Goal: Transaction & Acquisition: Purchase product/service

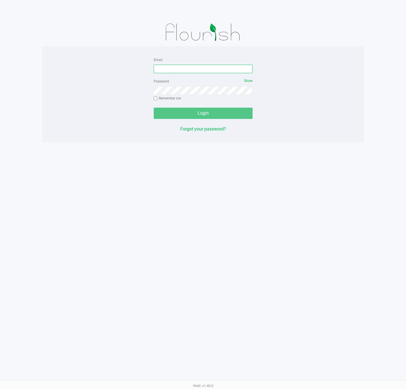
drag, startPoint x: 206, startPoint y: 70, endPoint x: 213, endPoint y: 63, distance: 10.6
click at [206, 70] on input "Email" at bounding box center [203, 69] width 99 height 8
type input "[EMAIL_ADDRESS][DOMAIN_NAME]"
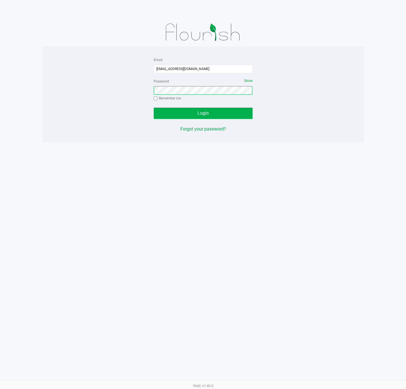
click at [154, 108] on button "Login" at bounding box center [203, 113] width 99 height 11
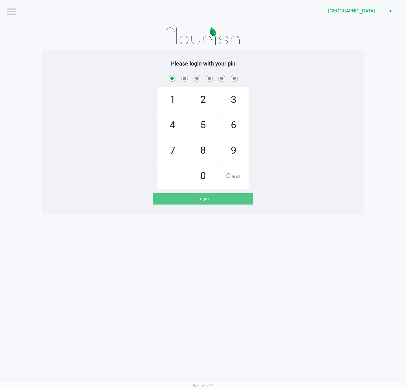
checkbox input "true"
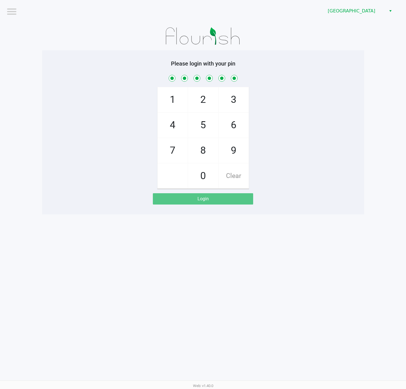
checkbox input "true"
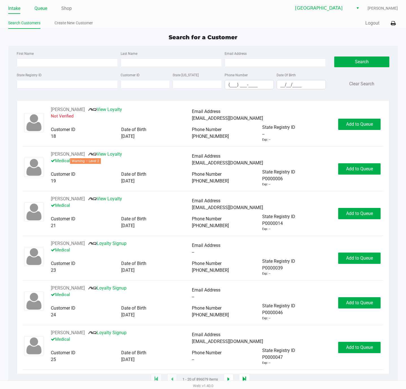
click at [39, 4] on li "Queue" at bounding box center [41, 9] width 13 height 10
click at [37, 8] on link "Queue" at bounding box center [41, 9] width 13 height 8
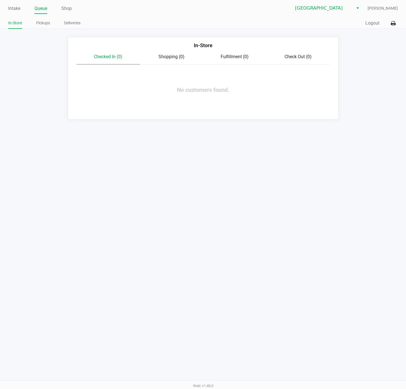
click at [17, 26] on link "In-Store" at bounding box center [15, 23] width 14 height 7
click at [16, 11] on link "Intake" at bounding box center [14, 9] width 12 height 8
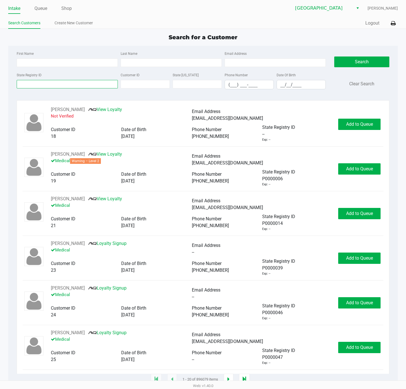
click at [70, 87] on input "State Registry ID" at bounding box center [67, 84] width 101 height 8
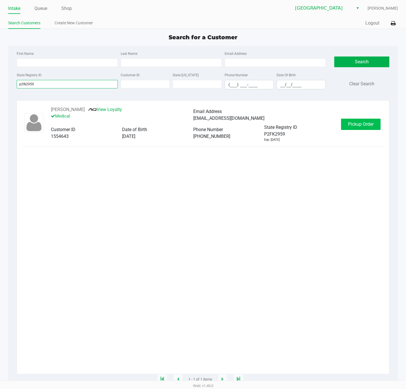
type input "p2fk2959"
click at [351, 126] on span "Pickup Order" at bounding box center [360, 124] width 25 height 5
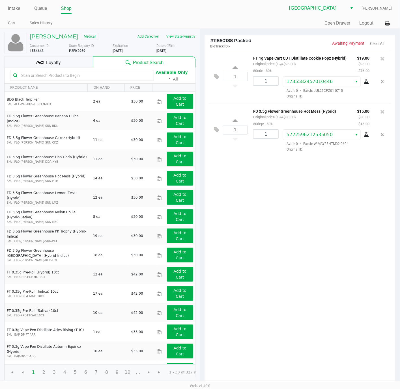
click at [31, 61] on div "Loyalty" at bounding box center [48, 61] width 89 height 11
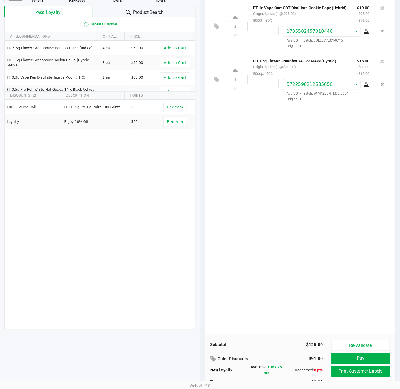
scroll to position [71, 0]
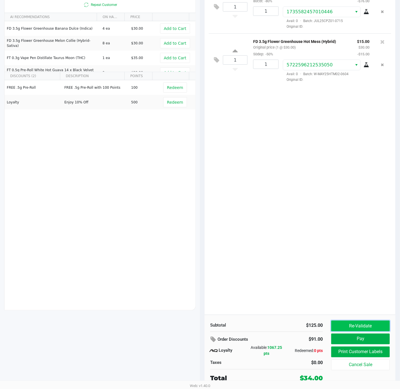
click at [354, 324] on button "Re-Validate" at bounding box center [360, 326] width 59 height 11
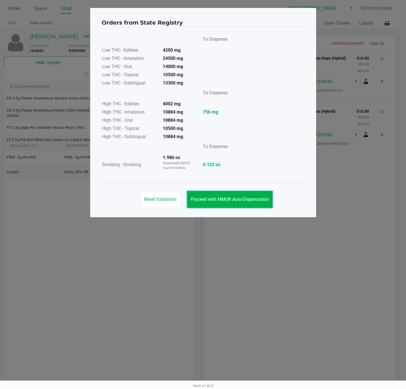
drag, startPoint x: 246, startPoint y: 194, endPoint x: 272, endPoint y: 227, distance: 42.0
click at [245, 194] on button "Proceed with MMUR Auto-Dispensation" at bounding box center [230, 199] width 86 height 17
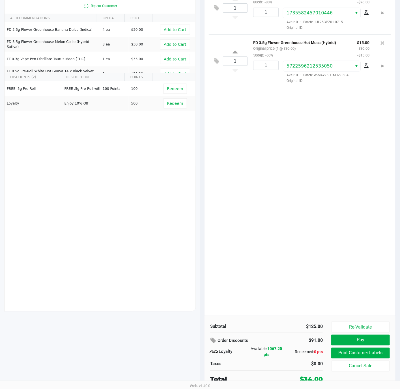
scroll to position [71, 0]
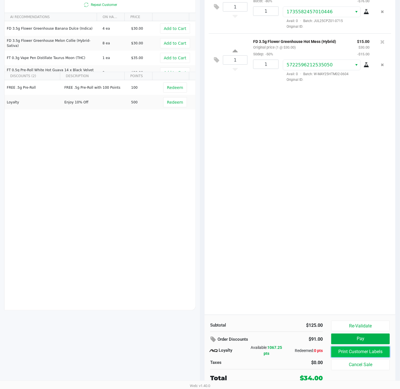
click at [347, 356] on button "Print Customer Labels" at bounding box center [360, 352] width 59 height 11
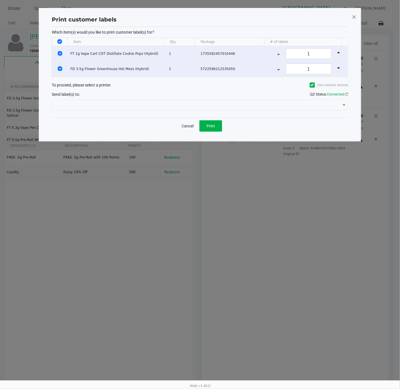
scroll to position [0, 0]
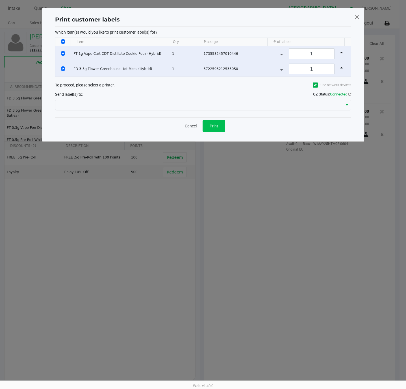
click at [209, 121] on div "Cancel Print" at bounding box center [203, 126] width 296 height 17
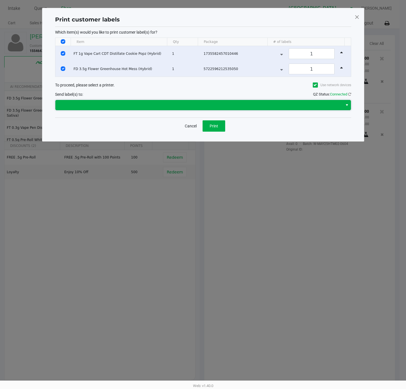
click at [204, 110] on span at bounding box center [199, 105] width 288 height 10
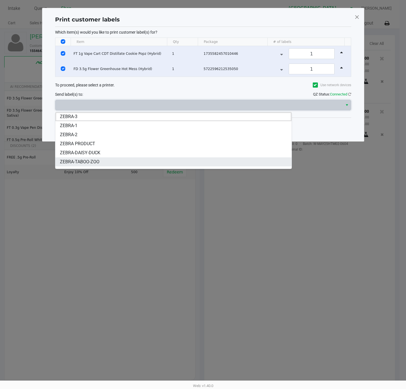
click at [158, 159] on li "ZEBRA-TABOO-ZOO" at bounding box center [173, 162] width 236 height 9
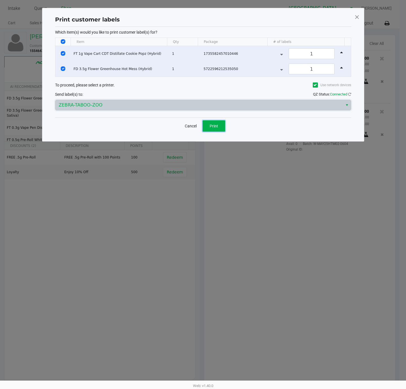
click at [219, 126] on button "Print" at bounding box center [214, 125] width 23 height 11
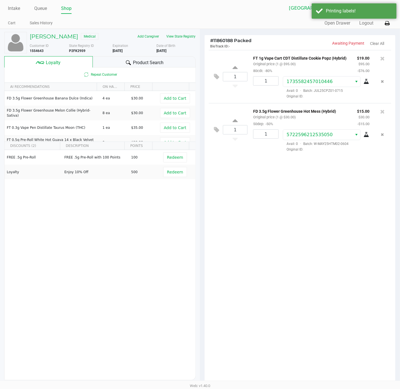
click at [393, 27] on div "Intake Queue Shop Deerfield Beach WC Christopher Stagg Cart Sales History Quick…" at bounding box center [200, 14] width 400 height 29
click at [389, 24] on icon at bounding box center [387, 23] width 5 height 4
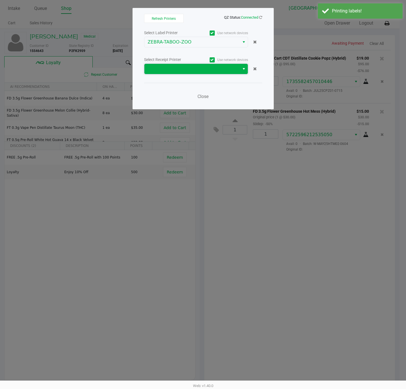
click at [168, 66] on span at bounding box center [192, 69] width 89 height 7
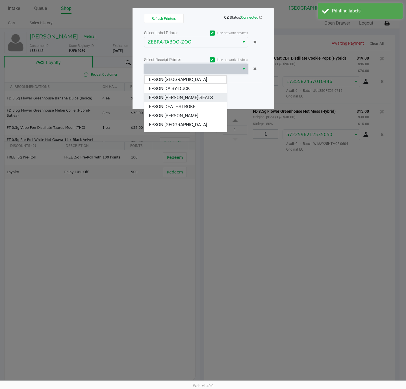
click at [182, 98] on span "EPSON-DAN-SEALS" at bounding box center [181, 97] width 64 height 7
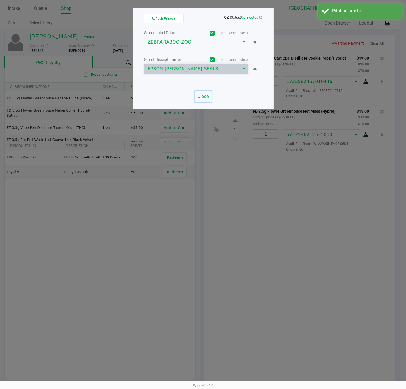
click at [206, 99] on span "Close" at bounding box center [203, 96] width 11 height 5
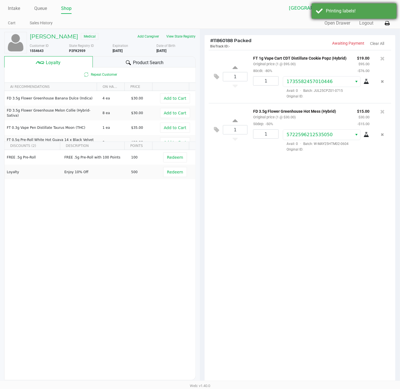
click at [365, 14] on div "Printing labels!" at bounding box center [359, 11] width 66 height 7
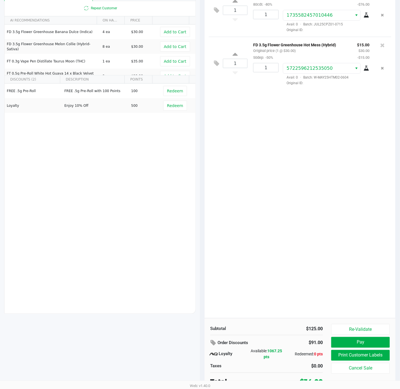
scroll to position [71, 0]
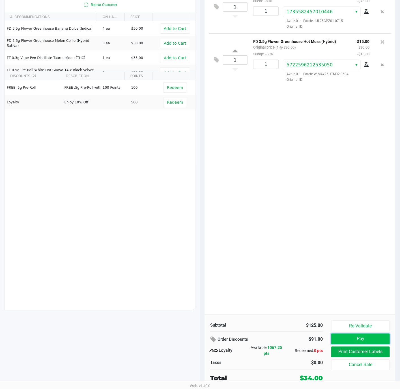
click at [355, 338] on button "Pay" at bounding box center [360, 339] width 59 height 11
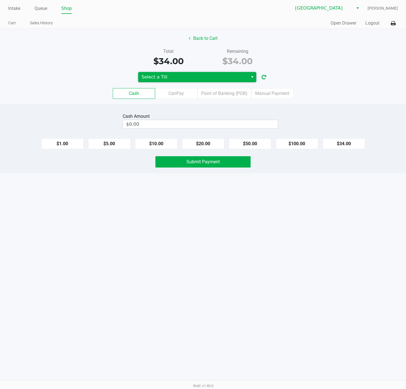
click at [182, 80] on span "Select a Till" at bounding box center [193, 77] width 103 height 7
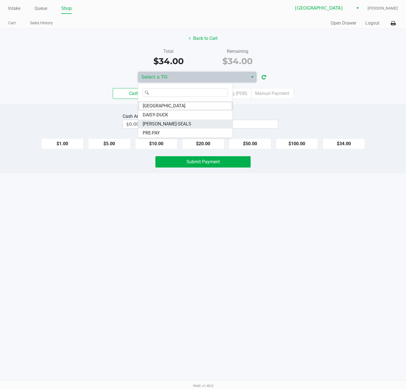
click at [171, 122] on li "DAN-SEALS" at bounding box center [185, 124] width 94 height 9
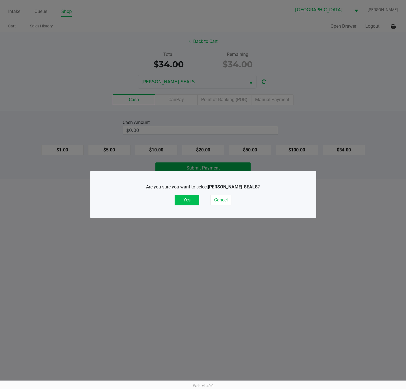
click at [195, 202] on button "Yes" at bounding box center [187, 200] width 25 height 11
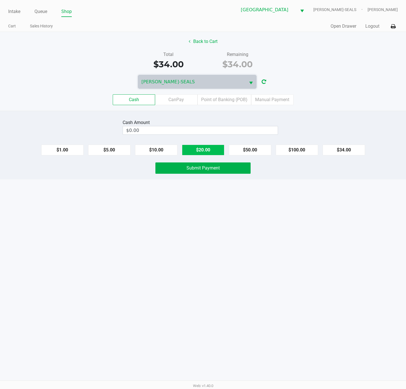
click at [199, 150] on button "$20.00" at bounding box center [203, 150] width 42 height 11
type input "$40.00"
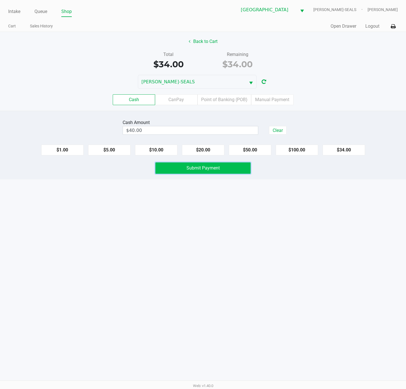
click at [212, 168] on span "Submit Payment" at bounding box center [203, 167] width 33 height 5
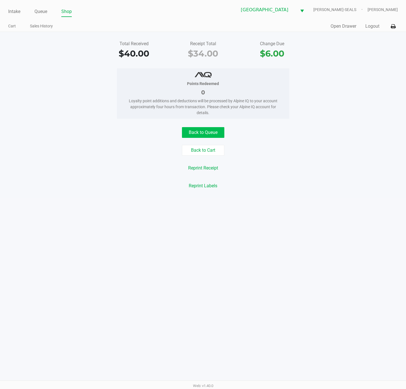
drag, startPoint x: 283, startPoint y: 177, endPoint x: 217, endPoint y: 134, distance: 78.8
click at [253, 157] on div "Back to Queue Back to Cart Reprint Receipt Reprint Labels" at bounding box center [203, 159] width 415 height 64
click at [215, 133] on button "Back to Queue" at bounding box center [203, 132] width 42 height 11
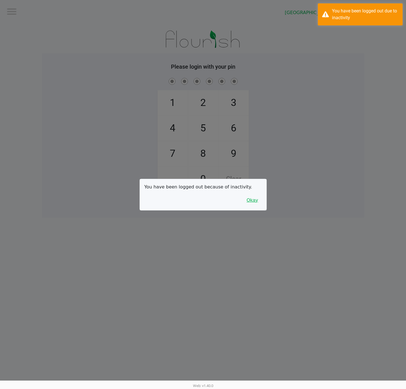
click at [255, 203] on button "Okay" at bounding box center [252, 200] width 19 height 11
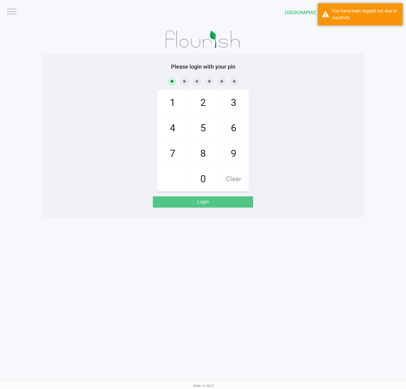
checkbox input "true"
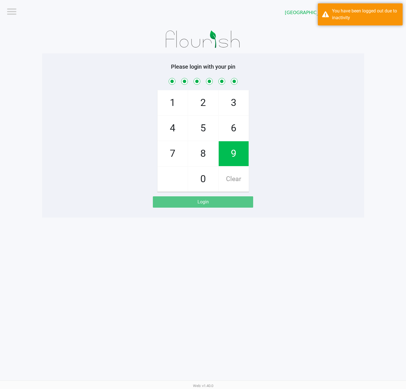
checkbox input "true"
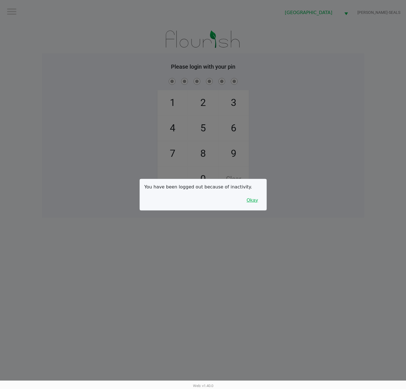
click at [254, 199] on button "Okay" at bounding box center [252, 200] width 19 height 11
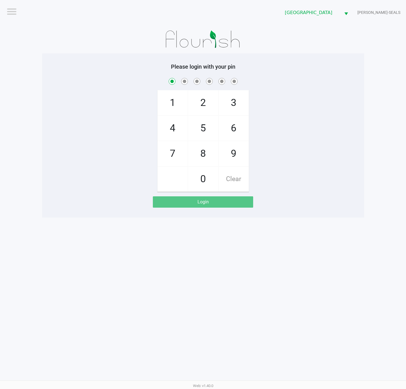
checkbox input "true"
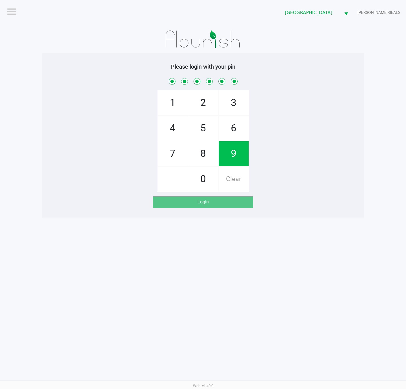
checkbox input "true"
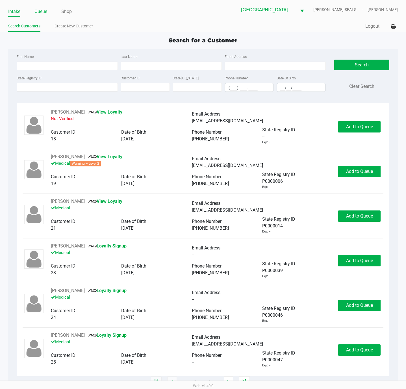
click at [44, 12] on link "Queue" at bounding box center [41, 12] width 13 height 8
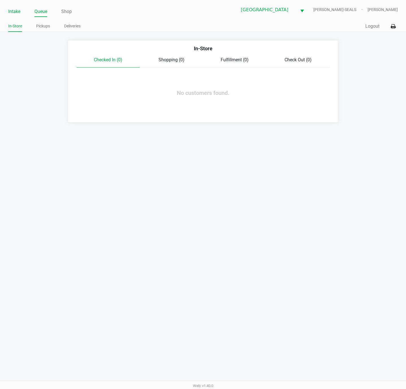
click at [17, 14] on link "Intake" at bounding box center [14, 12] width 12 height 8
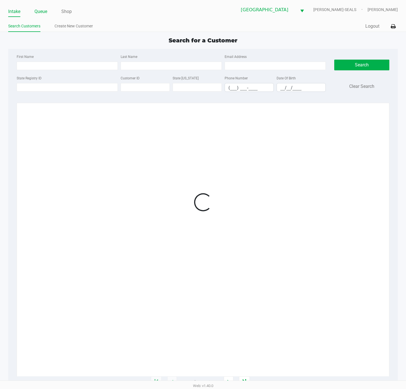
click at [43, 16] on link "Queue" at bounding box center [41, 12] width 13 height 8
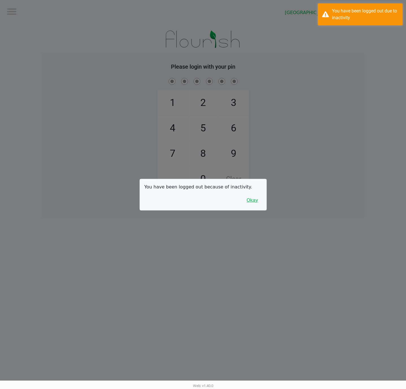
click at [253, 195] on div "You have been logged out because of inactivity. Okay" at bounding box center [203, 194] width 127 height 31
click at [254, 195] on button "Okay" at bounding box center [252, 200] width 19 height 11
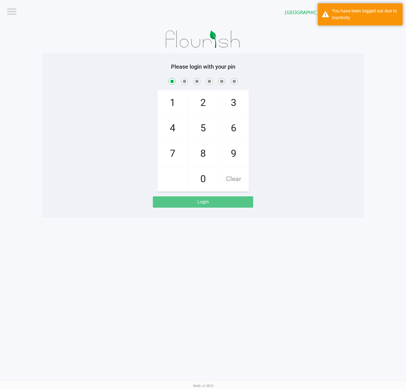
checkbox input "true"
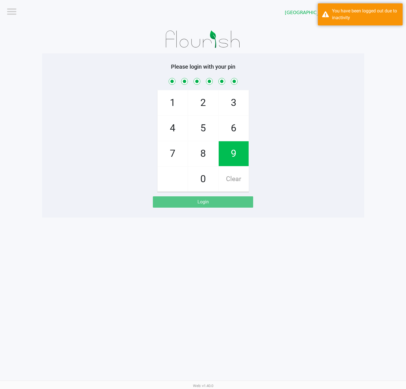
checkbox input "true"
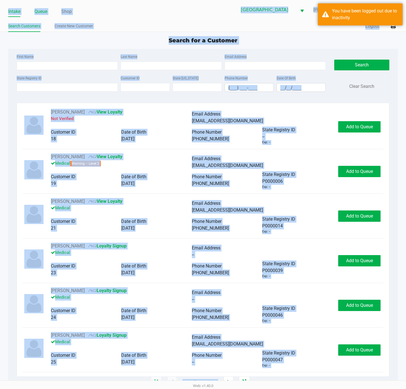
click at [39, 8] on link "Queue" at bounding box center [41, 12] width 13 height 8
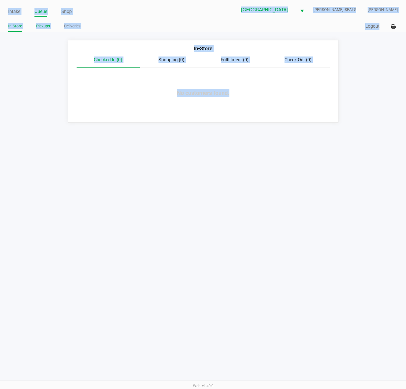
click at [49, 29] on link "Pickups" at bounding box center [43, 26] width 14 height 7
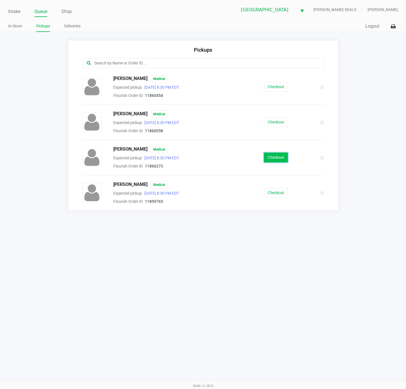
click at [275, 163] on button "Checkout" at bounding box center [276, 158] width 24 height 10
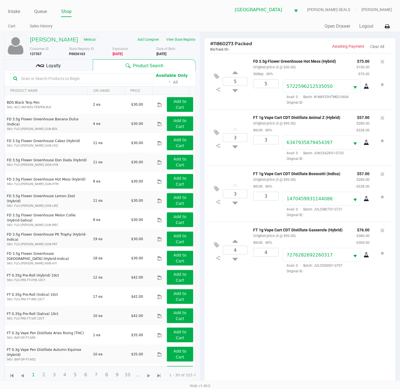
click at [318, 290] on div "5 FD 3.5g Flower Greenhouse Hot Mess (Hybrid) Original price (5 @ $30.00) 50dep…" at bounding box center [299, 220] width 191 height 335
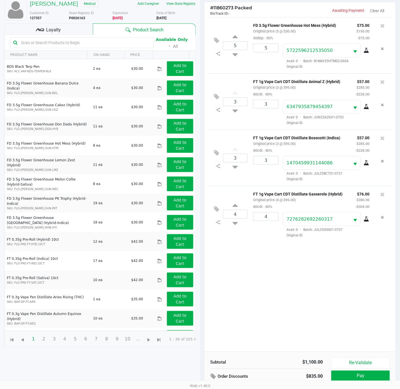
scroll to position [63, 0]
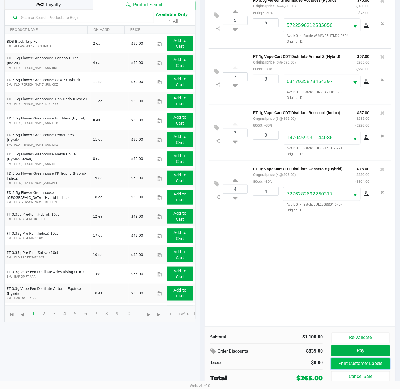
click at [358, 364] on button "Print Customer Labels" at bounding box center [360, 364] width 59 height 11
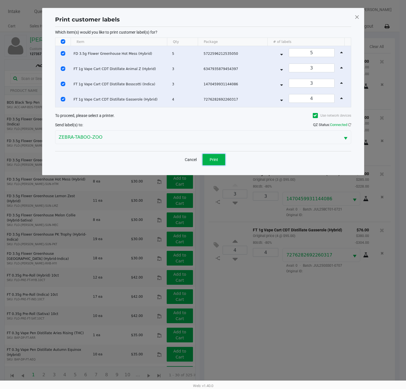
drag, startPoint x: 216, startPoint y: 164, endPoint x: 269, endPoint y: 178, distance: 55.1
click at [217, 164] on button "Print" at bounding box center [214, 159] width 23 height 11
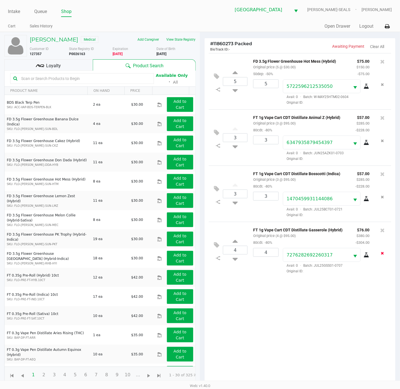
click at [385, 257] on button "Remove the package from the orderLine" at bounding box center [383, 253] width 8 height 10
click at [384, 233] on icon at bounding box center [382, 231] width 5 height 6
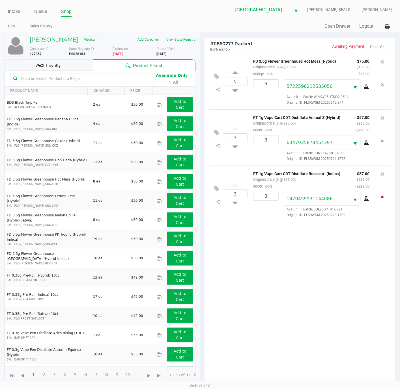
click at [380, 199] on button "Remove the package from the orderLine" at bounding box center [383, 197] width 8 height 10
click at [383, 177] on icon at bounding box center [382, 174] width 5 height 6
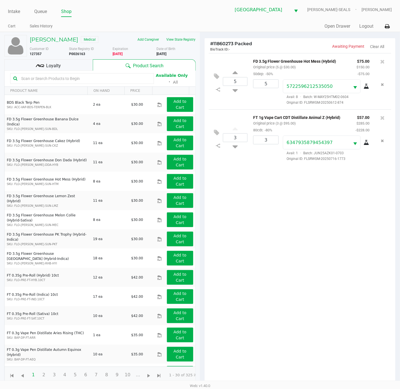
click at [383, 143] on icon "Remove the package from the orderLine" at bounding box center [382, 141] width 3 height 4
click at [382, 121] on icon at bounding box center [382, 118] width 5 height 6
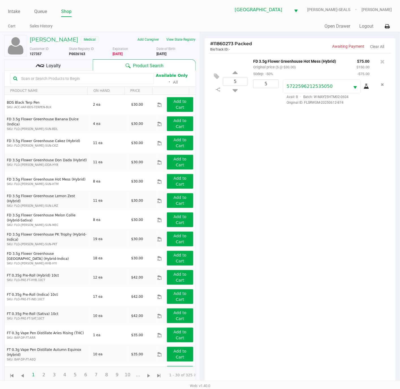
scroll to position [63, 0]
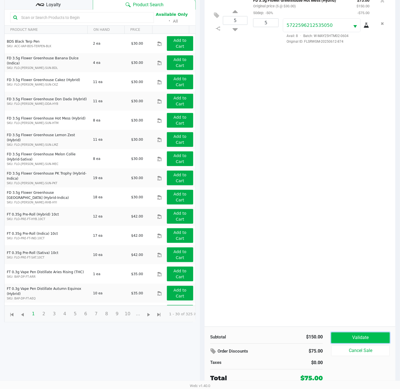
click at [361, 340] on button "Validate" at bounding box center [360, 338] width 59 height 11
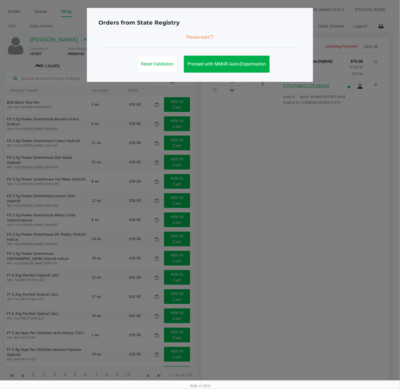
scroll to position [0, 0]
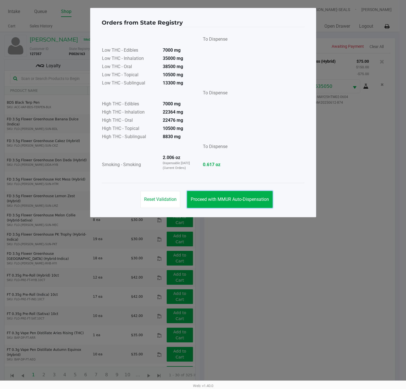
drag, startPoint x: 221, startPoint y: 199, endPoint x: 267, endPoint y: 276, distance: 89.5
click at [221, 199] on span "Proceed with MMUR Auto-Dispensation" at bounding box center [230, 199] width 78 height 5
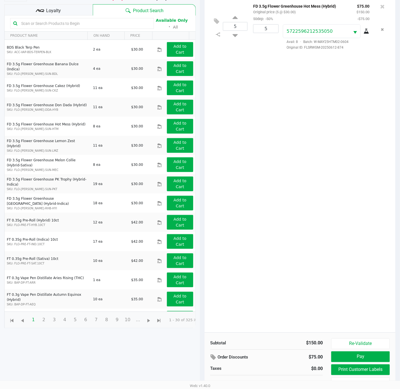
scroll to position [63, 0]
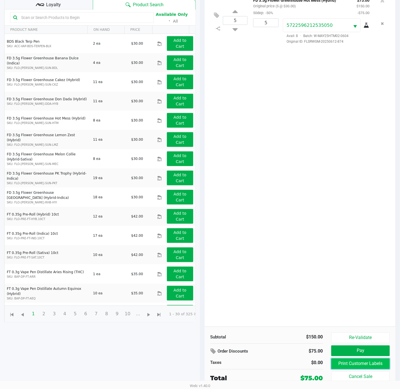
click at [350, 363] on button "Print Customer Labels" at bounding box center [360, 364] width 59 height 11
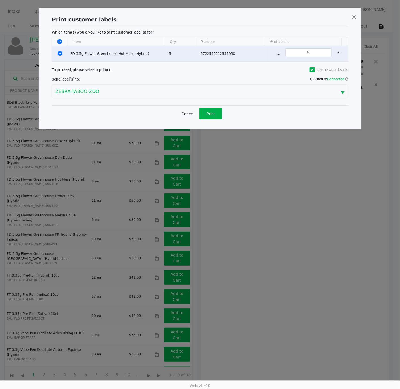
scroll to position [0, 0]
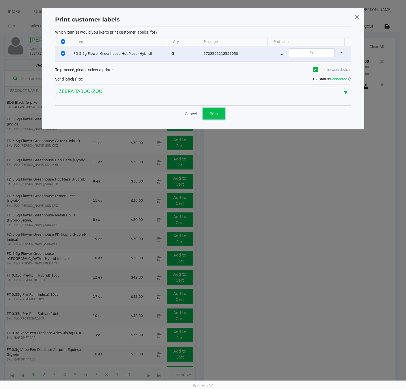
click at [217, 113] on span "Print" at bounding box center [214, 114] width 8 height 5
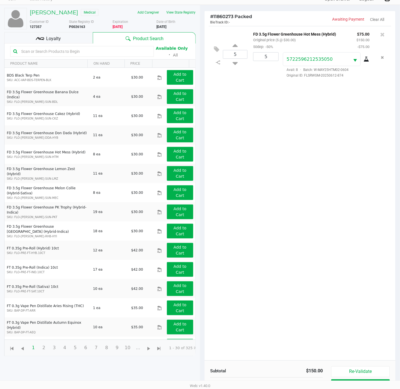
scroll to position [63, 0]
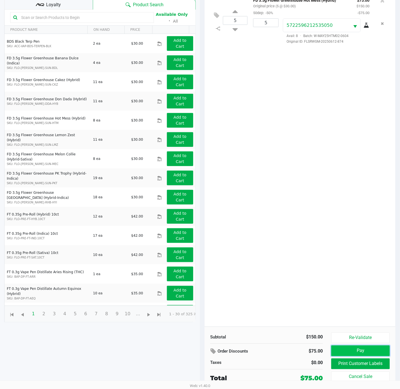
click at [354, 351] on button "Pay" at bounding box center [360, 351] width 59 height 11
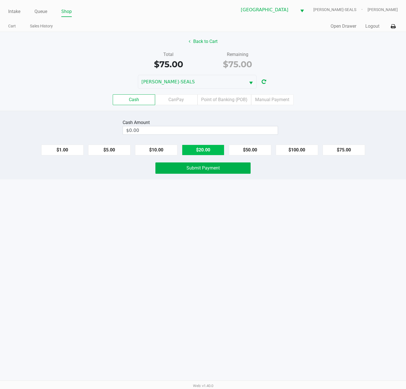
click at [211, 154] on button "$20.00" at bounding box center [203, 150] width 42 height 11
click at [211, 153] on button "$20.00" at bounding box center [203, 150] width 42 height 11
type input "$80.00"
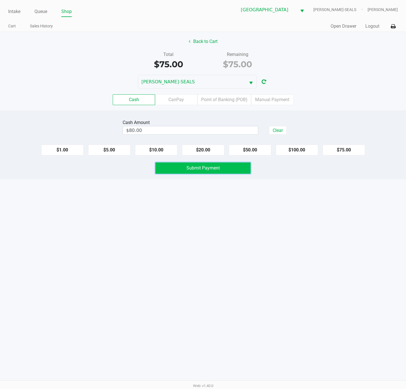
click at [217, 168] on span "Submit Payment" at bounding box center [203, 167] width 33 height 5
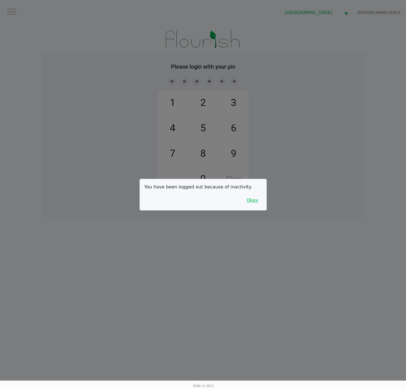
click at [246, 195] on button "Okay" at bounding box center [252, 200] width 19 height 11
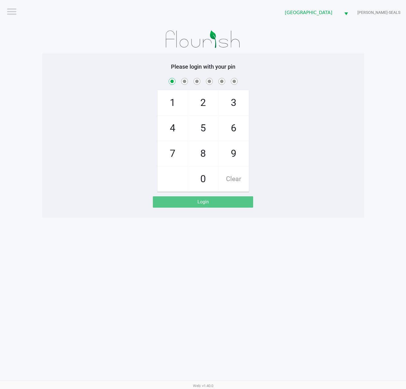
checkbox input "true"
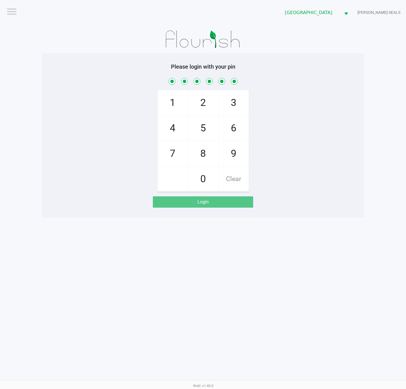
checkbox input "true"
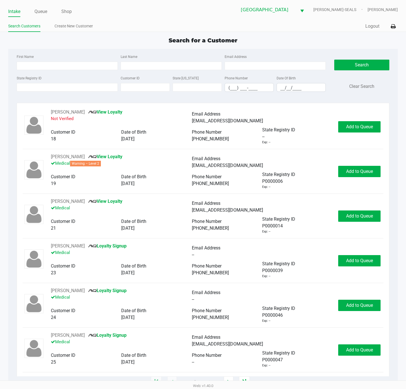
click at [77, 93] on div "State Registry ID Customer ID State ID Phone Number (___) ___-____ Date Of Birt…" at bounding box center [171, 86] width 312 height 22
click at [77, 85] on input "State Registry ID" at bounding box center [67, 87] width 101 height 8
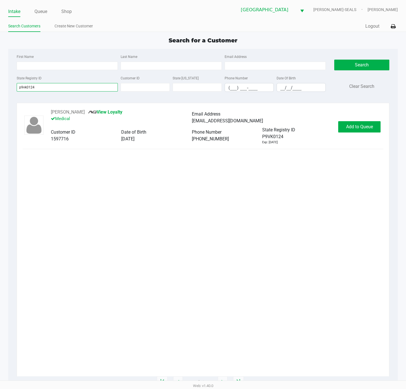
type input "p9vk0124"
click at [372, 134] on div "NICHOLAS PHILLIPS View Loyalty Medical Email Address nickphillips1795@gmail.com…" at bounding box center [203, 127] width 361 height 36
click at [368, 126] on span "Add to Queue" at bounding box center [359, 126] width 27 height 5
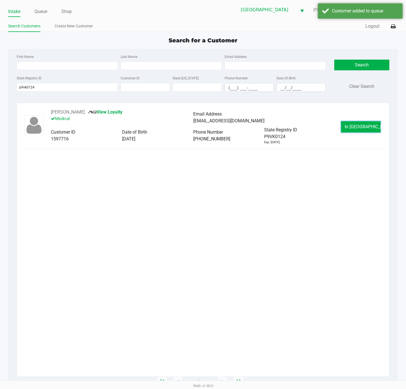
click at [355, 130] on button "In Queue" at bounding box center [361, 126] width 40 height 11
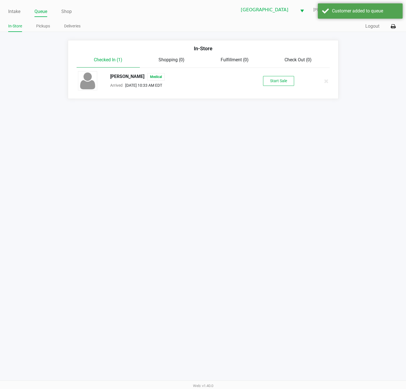
click at [278, 77] on button "Start Sale" at bounding box center [278, 81] width 31 height 10
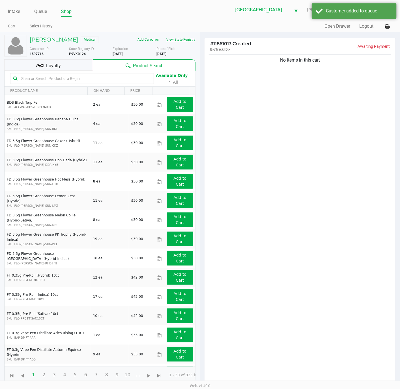
click at [163, 44] on button "View State Registry" at bounding box center [179, 39] width 33 height 9
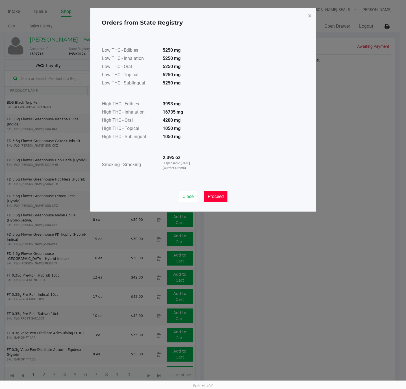
click at [216, 198] on span "Proceed" at bounding box center [216, 196] width 16 height 5
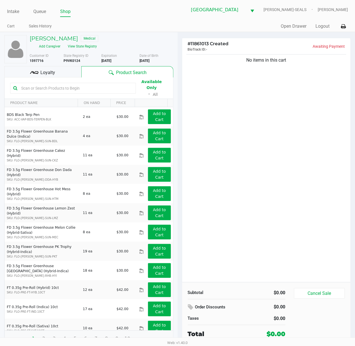
click at [242, 178] on div "No items in this cart" at bounding box center [266, 167] width 169 height 229
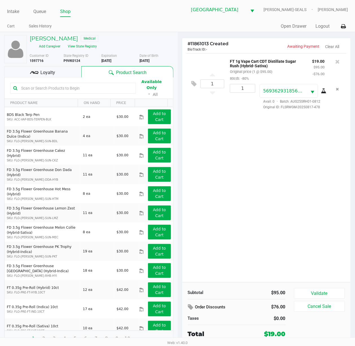
click at [54, 75] on span "Loyalty" at bounding box center [47, 72] width 15 height 7
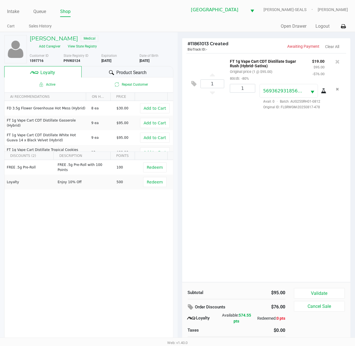
scroll to position [12, 0]
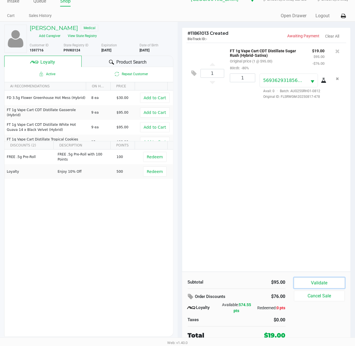
click at [317, 282] on button "Validate" at bounding box center [319, 283] width 51 height 11
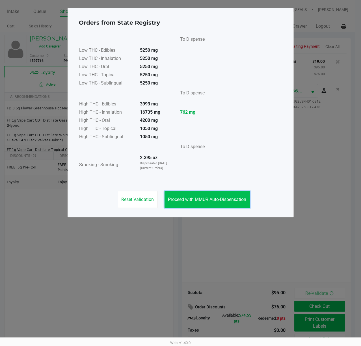
click at [199, 205] on button "Proceed with MMUR Auto-Dispensation" at bounding box center [208, 199] width 86 height 17
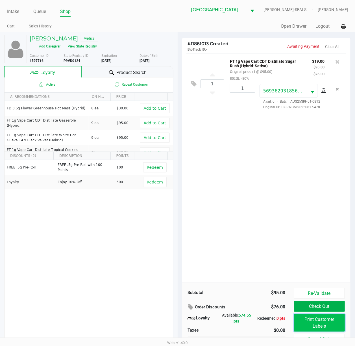
click at [320, 317] on button "Print Customer Labels" at bounding box center [319, 323] width 51 height 18
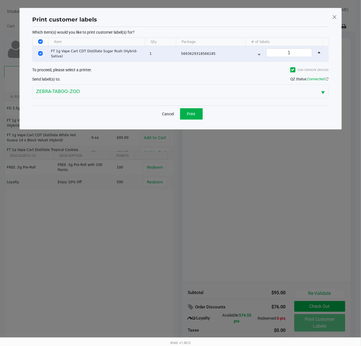
click at [208, 117] on div "Cancel Print" at bounding box center [181, 113] width 296 height 17
drag, startPoint x: 195, startPoint y: 114, endPoint x: 222, endPoint y: 153, distance: 46.9
click at [195, 114] on span "Print" at bounding box center [191, 114] width 8 height 5
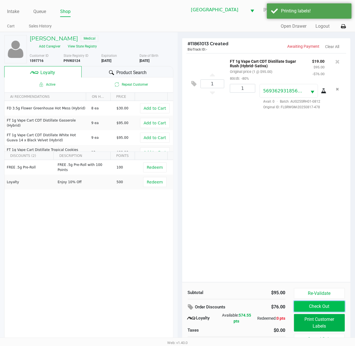
click at [317, 303] on button "Check Out" at bounding box center [319, 306] width 51 height 11
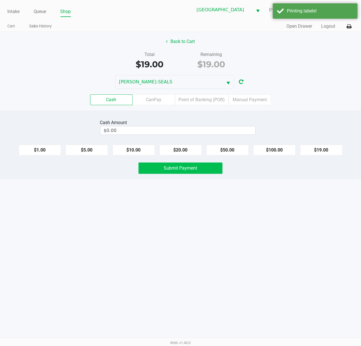
drag, startPoint x: 180, startPoint y: 149, endPoint x: 187, endPoint y: 164, distance: 16.8
click at [180, 150] on button "$20.00" at bounding box center [181, 150] width 42 height 11
type input "$20.00"
click at [187, 166] on button "Submit Payment" at bounding box center [181, 168] width 84 height 11
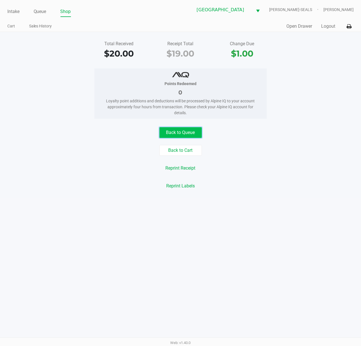
click at [178, 133] on button "Back to Queue" at bounding box center [181, 132] width 42 height 11
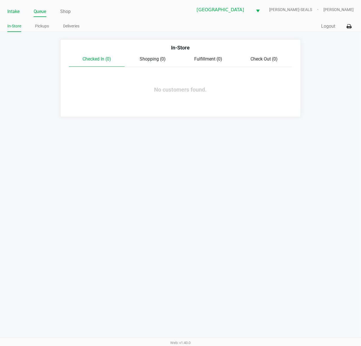
click at [16, 8] on link "Intake" at bounding box center [13, 12] width 12 height 8
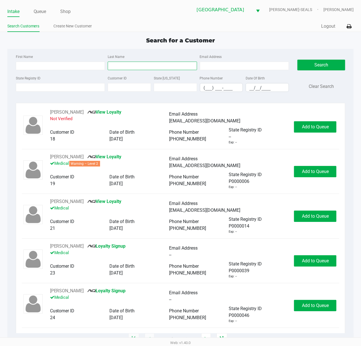
click at [128, 65] on input "Last Name" at bounding box center [152, 66] width 89 height 8
type input "listan"
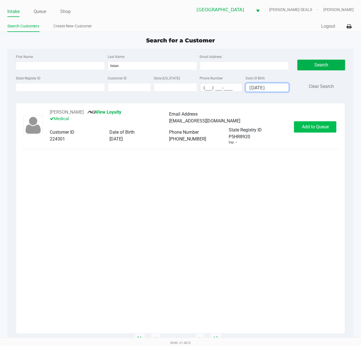
type input "05/28/1947"
click at [320, 128] on span "Add to Queue" at bounding box center [315, 126] width 27 height 5
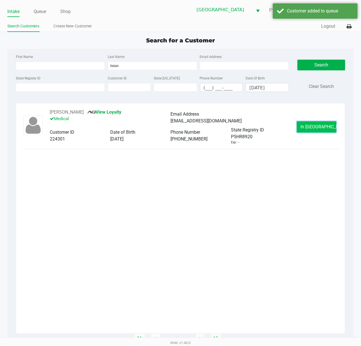
click at [305, 127] on button "In Queue" at bounding box center [317, 126] width 40 height 11
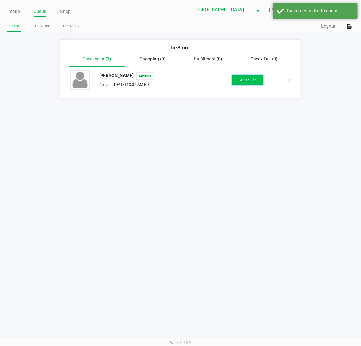
click at [250, 78] on button "Start Sale" at bounding box center [247, 80] width 31 height 10
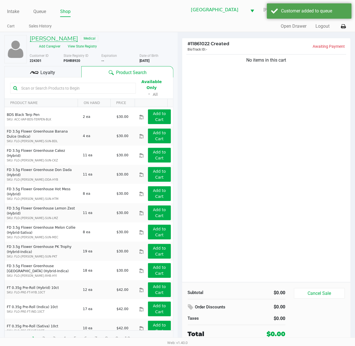
click at [78, 41] on h5 "JACK LISTANOWSKY" at bounding box center [54, 38] width 48 height 7
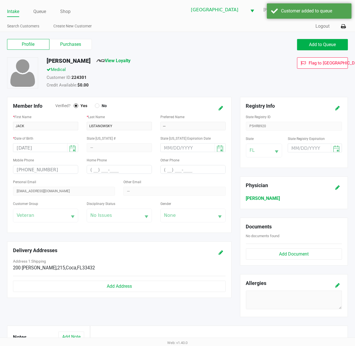
click at [65, 50] on label "Purchases" at bounding box center [70, 44] width 42 height 11
click at [0, 0] on 1 "Purchases" at bounding box center [0, 0] width 0 height 0
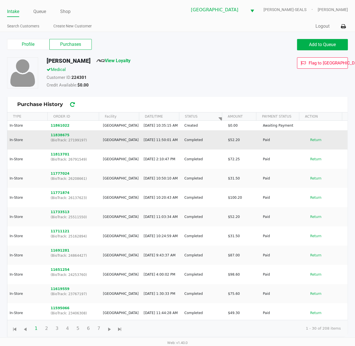
click at [58, 136] on td "11838675 (BioTrack: 27199197)" at bounding box center [74, 139] width 52 height 19
click at [60, 138] on button "11838675" at bounding box center [60, 135] width 19 height 5
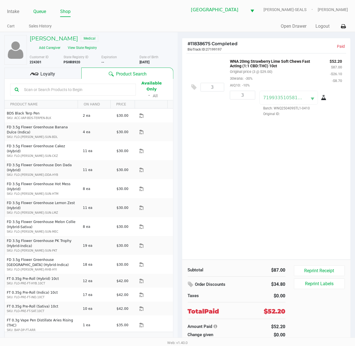
click at [36, 10] on link "Queue" at bounding box center [39, 12] width 13 height 8
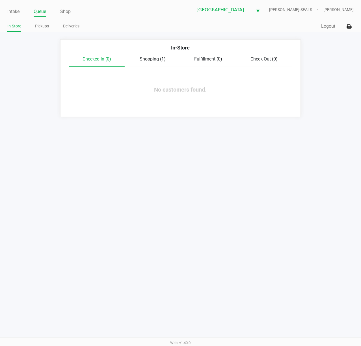
click at [167, 63] on div "Checked In (0) Shopping (1) Fulfillment (0) Check Out (0)" at bounding box center [180, 61] width 223 height 11
click at [162, 60] on span "Shopping (1)" at bounding box center [153, 58] width 26 height 5
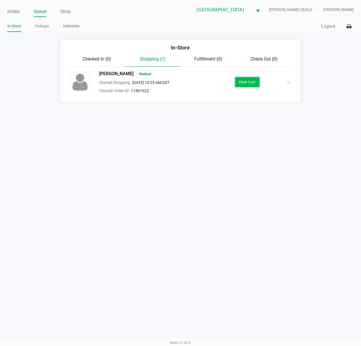
click at [247, 87] on button "View Cart" at bounding box center [247, 82] width 24 height 10
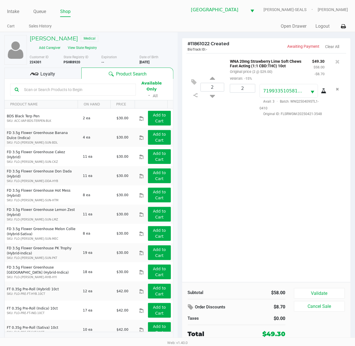
click at [55, 77] on div "Loyalty" at bounding box center [42, 73] width 77 height 11
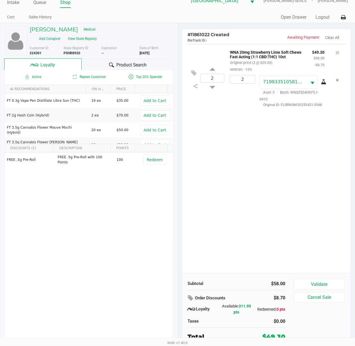
scroll to position [12, 0]
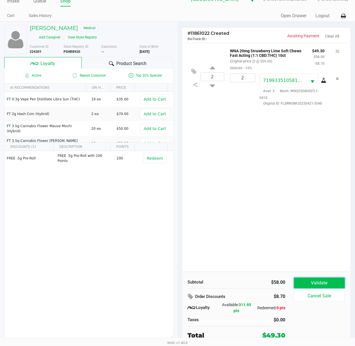
click at [316, 283] on button "Validate" at bounding box center [319, 283] width 51 height 11
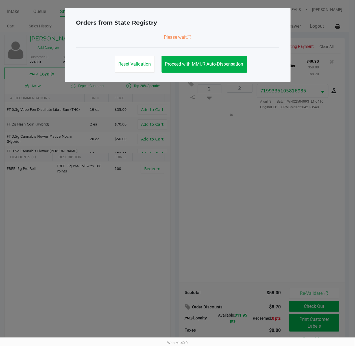
scroll to position [0, 0]
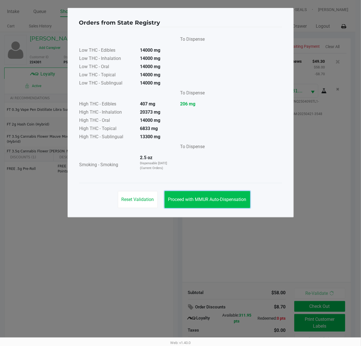
click at [201, 205] on button "Proceed with MMUR Auto-Dispensation" at bounding box center [208, 199] width 86 height 17
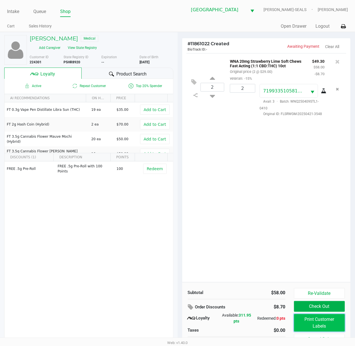
click at [325, 323] on button "Print Customer Labels" at bounding box center [319, 323] width 51 height 18
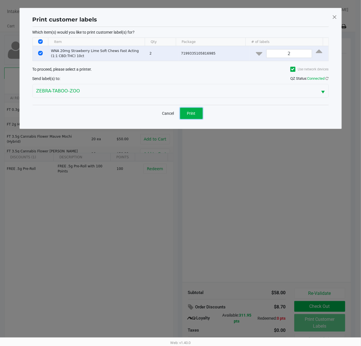
drag, startPoint x: 188, startPoint y: 111, endPoint x: 193, endPoint y: 109, distance: 4.9
click at [189, 111] on button "Print" at bounding box center [191, 113] width 23 height 11
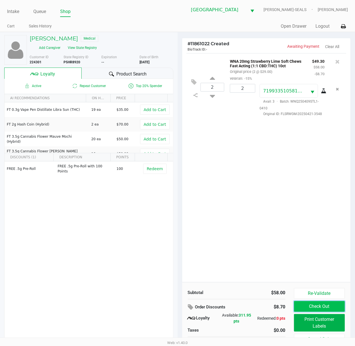
click at [316, 303] on button "Check Out" at bounding box center [319, 306] width 51 height 11
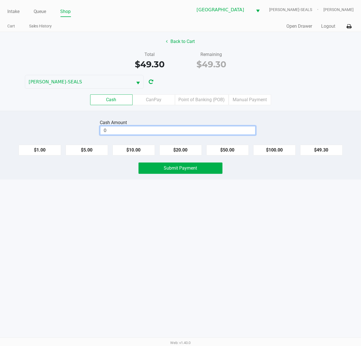
click at [156, 133] on input "0" at bounding box center [177, 130] width 155 height 8
type input "$100.30"
click at [165, 170] on span "Submit Payment" at bounding box center [180, 167] width 33 height 5
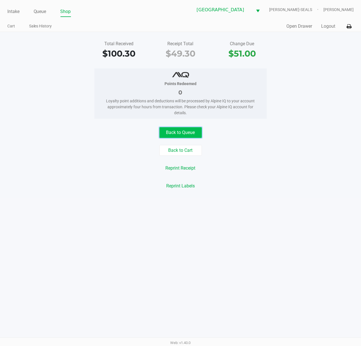
click at [190, 133] on button "Back to Queue" at bounding box center [181, 132] width 42 height 11
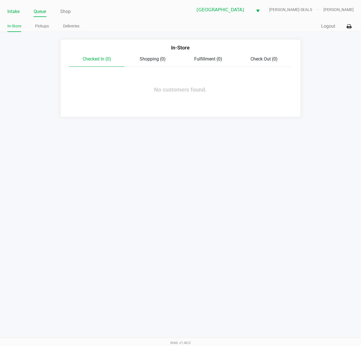
click at [14, 14] on link "Intake" at bounding box center [13, 12] width 12 height 8
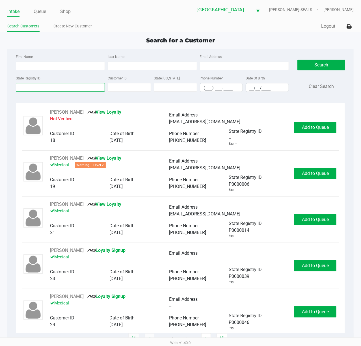
click at [80, 89] on input "State Registry ID" at bounding box center [60, 87] width 89 height 8
click at [119, 70] on input "Last Name" at bounding box center [152, 66] width 89 height 8
type input "gilbert"
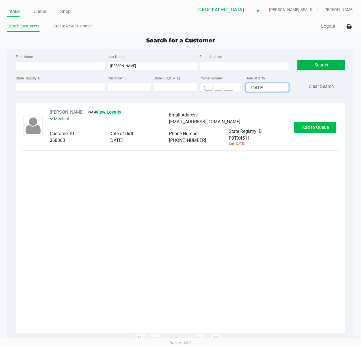
type input "07/22/1981"
click at [320, 130] on span "Add to Queue" at bounding box center [315, 127] width 27 height 5
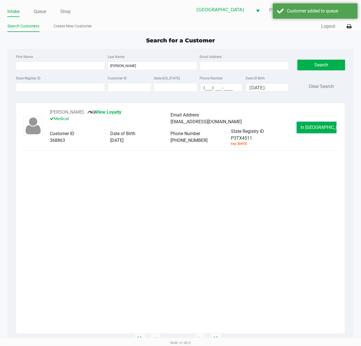
click at [320, 130] on span "In Queue" at bounding box center [325, 127] width 48 height 5
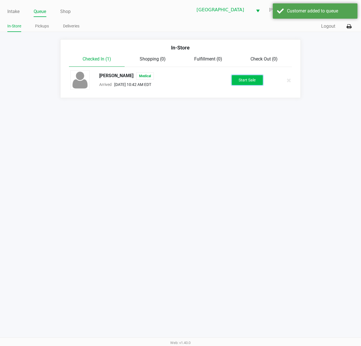
click at [246, 81] on button "Start Sale" at bounding box center [247, 80] width 31 height 10
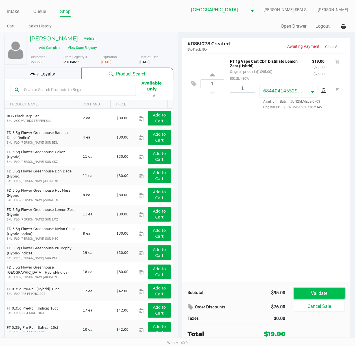
click at [319, 298] on button "Validate" at bounding box center [319, 293] width 51 height 11
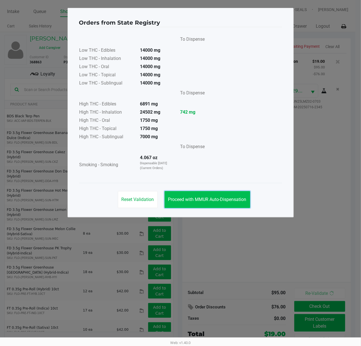
click at [219, 197] on button "Proceed with MMUR Auto-Dispensation" at bounding box center [208, 199] width 86 height 17
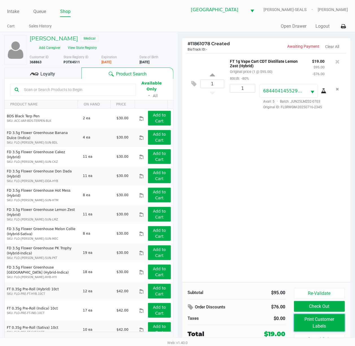
click at [317, 326] on button "Print Customer Labels" at bounding box center [319, 323] width 51 height 18
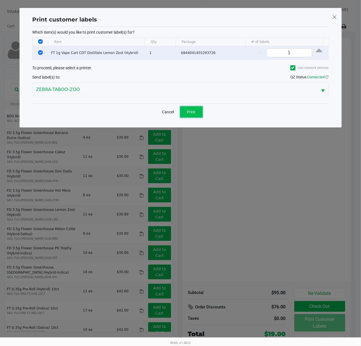
click at [195, 108] on button "Print" at bounding box center [191, 111] width 23 height 11
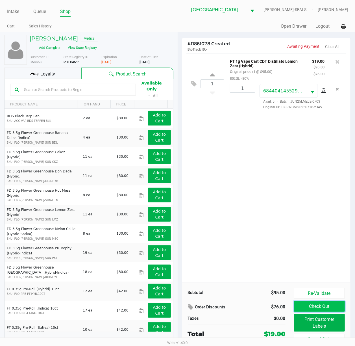
click at [313, 309] on button "Check Out" at bounding box center [319, 306] width 51 height 11
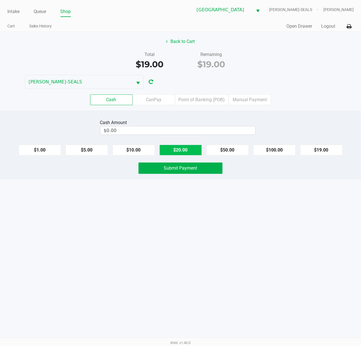
click at [173, 149] on button "$20.00" at bounding box center [181, 150] width 42 height 11
type input "$20.00"
click at [174, 170] on span "Submit Payment" at bounding box center [180, 167] width 33 height 5
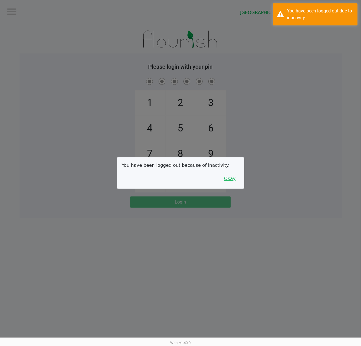
click at [229, 184] on button "Okay" at bounding box center [230, 178] width 19 height 11
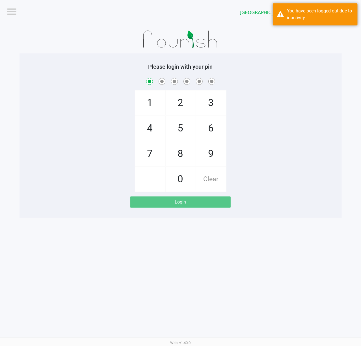
checkbox input "true"
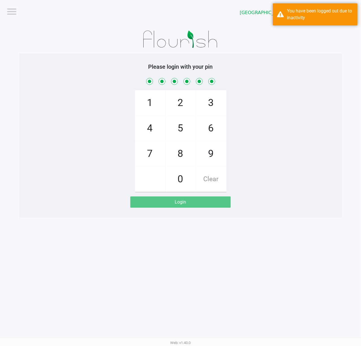
checkbox input "true"
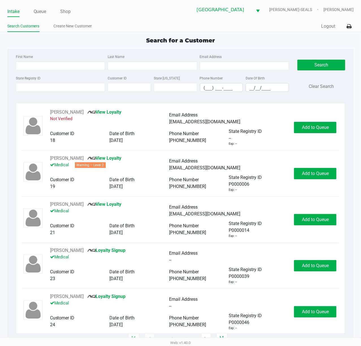
click at [75, 47] on div "Search for a Customer First Name Last Name Email Address State Registry ID Cust…" at bounding box center [180, 187] width 347 height 303
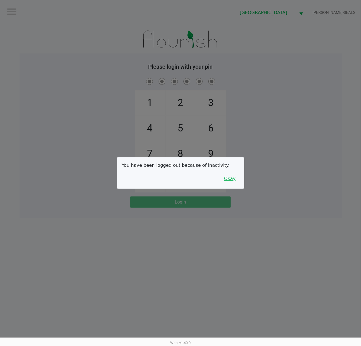
click at [230, 182] on button "Okay" at bounding box center [230, 178] width 19 height 11
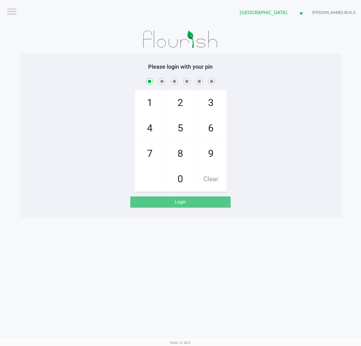
checkbox input "true"
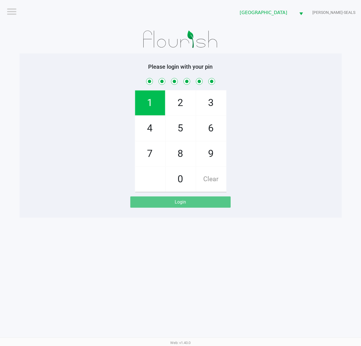
checkbox input "true"
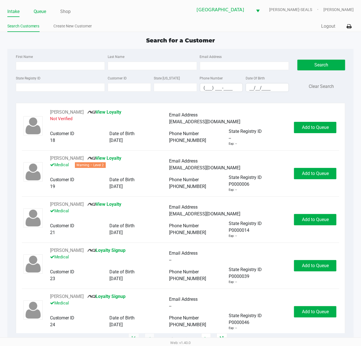
click at [35, 11] on link "Queue" at bounding box center [40, 12] width 13 height 8
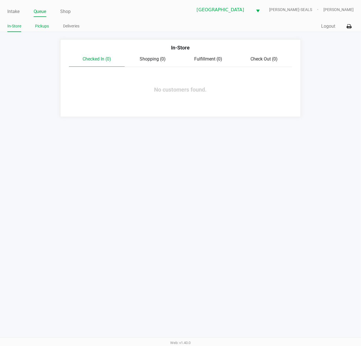
click at [36, 25] on link "Pickups" at bounding box center [42, 26] width 14 height 7
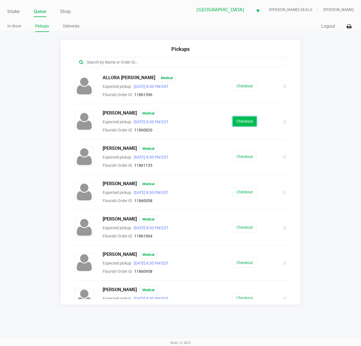
click at [243, 124] on button "Checkout" at bounding box center [245, 122] width 24 height 10
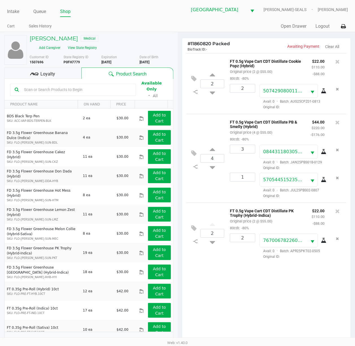
click at [46, 71] on span "Loyalty" at bounding box center [47, 74] width 15 height 7
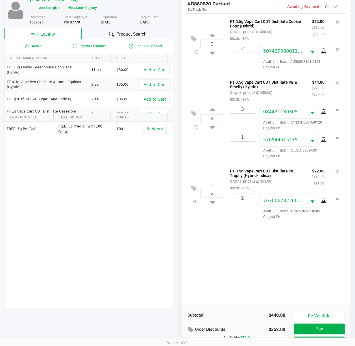
scroll to position [74, 0]
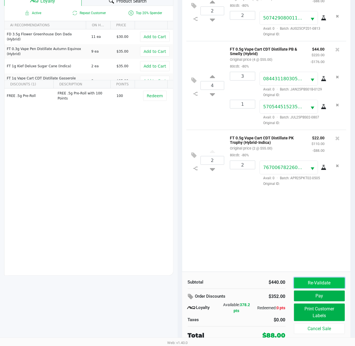
drag, startPoint x: 333, startPoint y: 278, endPoint x: 335, endPoint y: 284, distance: 6.6
click at [333, 278] on button "Re-Validate" at bounding box center [319, 283] width 51 height 11
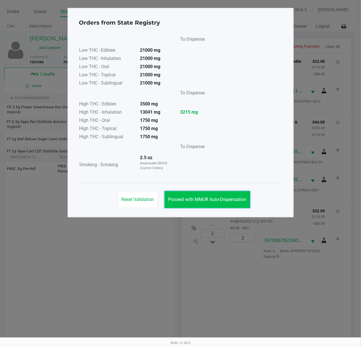
click at [215, 196] on button "Proceed with MMUR Auto-Dispensation" at bounding box center [208, 199] width 86 height 17
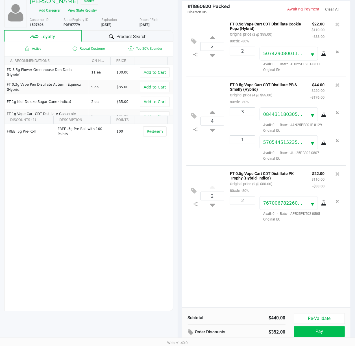
scroll to position [74, 0]
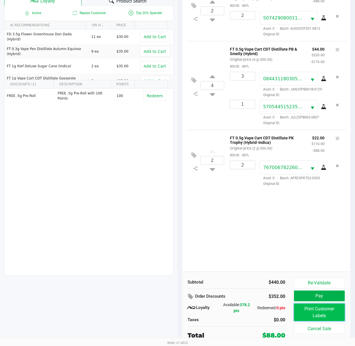
click at [330, 317] on button "Print Customer Labels" at bounding box center [319, 313] width 51 height 18
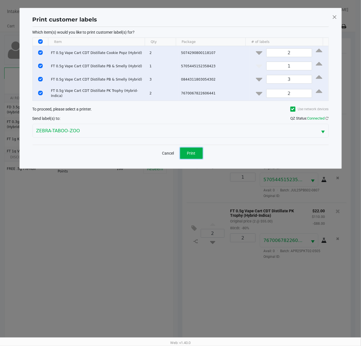
click at [180, 156] on button "Print" at bounding box center [191, 153] width 23 height 11
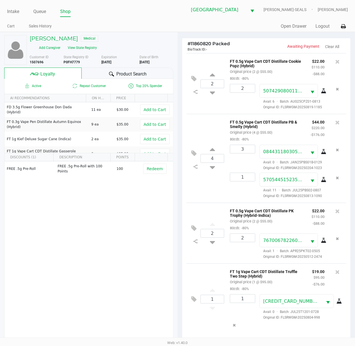
scroll to position [74, 0]
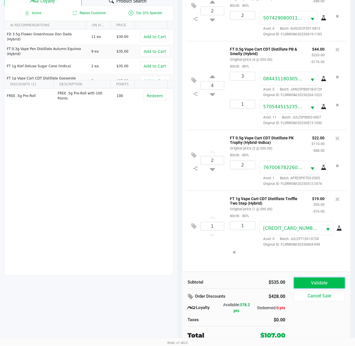
click at [324, 279] on button "Validate" at bounding box center [319, 283] width 51 height 11
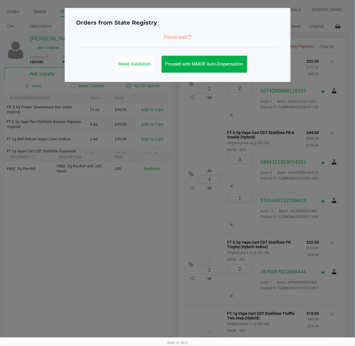
scroll to position [0, 0]
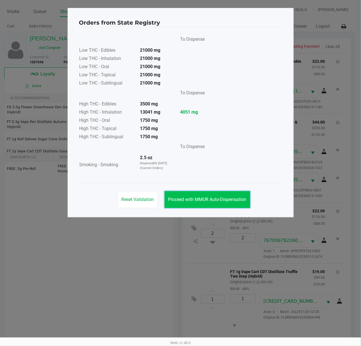
click at [194, 198] on span "Proceed with MMUR Auto-Dispensation" at bounding box center [207, 199] width 78 height 5
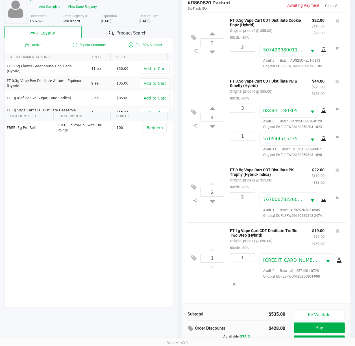
scroll to position [74, 0]
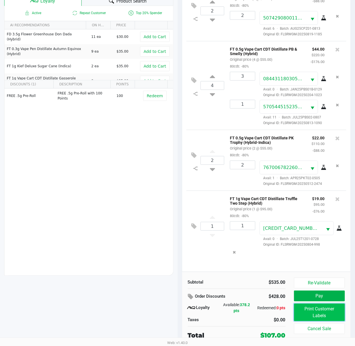
click at [304, 317] on button "Print Customer Labels" at bounding box center [319, 313] width 51 height 18
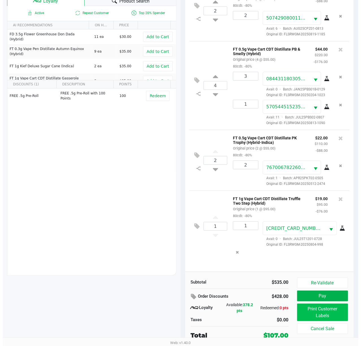
scroll to position [0, 0]
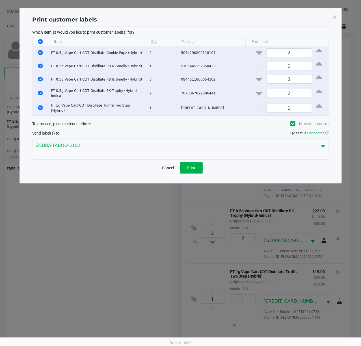
click at [42, 41] on input "Select All Rows" at bounding box center [40, 41] width 5 height 5
checkbox input "false"
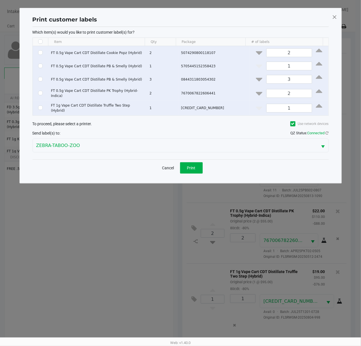
checkbox input "false"
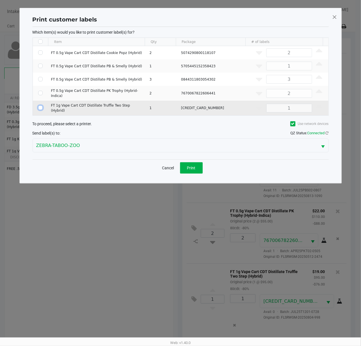
click at [40, 105] on input "Select Row" at bounding box center [40, 107] width 5 height 5
checkbox input "true"
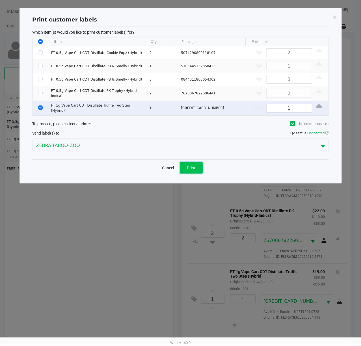
click at [196, 167] on button "Print" at bounding box center [191, 167] width 23 height 11
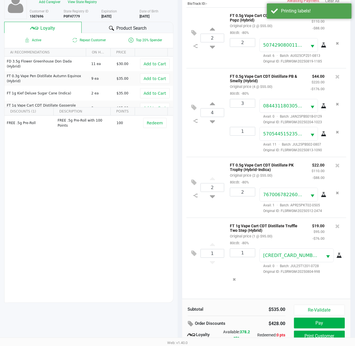
scroll to position [74, 0]
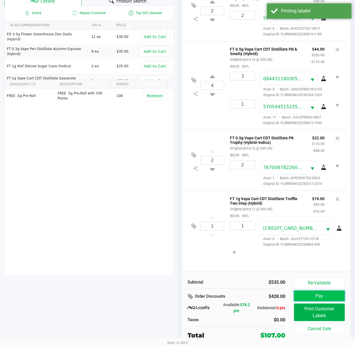
click at [310, 294] on button "Pay" at bounding box center [319, 296] width 51 height 11
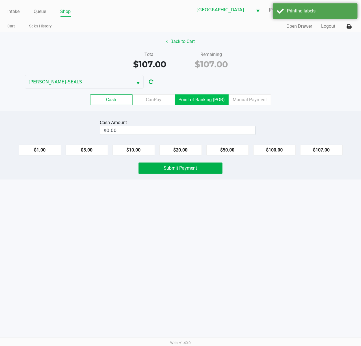
drag, startPoint x: 197, startPoint y: 105, endPoint x: 205, endPoint y: 149, distance: 44.8
click at [198, 105] on label "Point of Banking (POB)" at bounding box center [202, 99] width 54 height 11
click at [0, 0] on 7 "Point of Banking (POB)" at bounding box center [0, 0] width 0 height 0
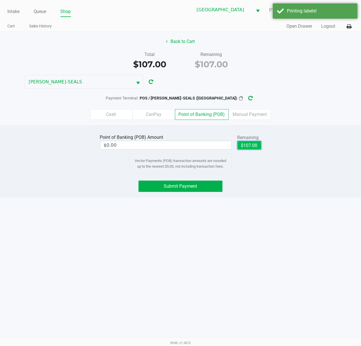
click at [247, 146] on button "$107.00" at bounding box center [250, 145] width 24 height 8
type input "$107.00"
click at [207, 191] on button "Submit Payment" at bounding box center [181, 186] width 84 height 11
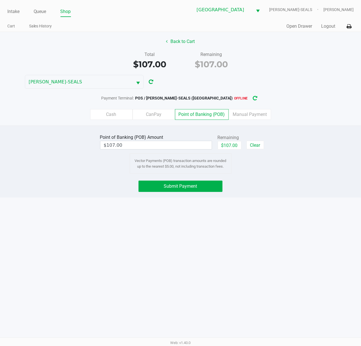
click at [253, 99] on icon "button" at bounding box center [255, 98] width 5 height 4
click at [213, 189] on button "Submit Payment" at bounding box center [181, 186] width 84 height 11
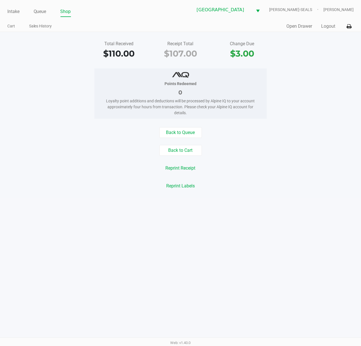
click at [188, 126] on div "Total Received $110.00 Receipt Total $107.00 Change Due $3.00 Points Redeemed 0…" at bounding box center [180, 115] width 361 height 166
click at [187, 131] on button "Back to Queue" at bounding box center [181, 132] width 42 height 11
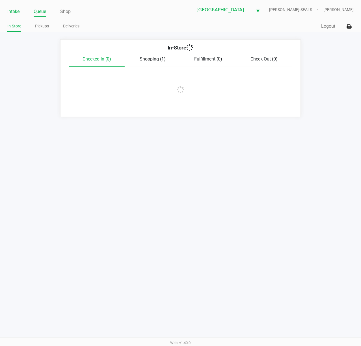
click at [18, 11] on link "Intake" at bounding box center [13, 12] width 12 height 8
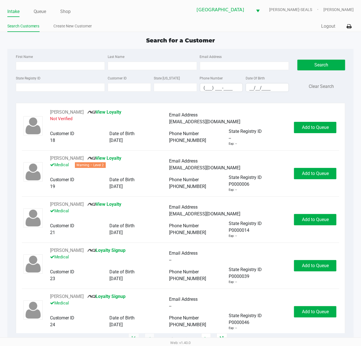
click at [76, 53] on div "First Name" at bounding box center [60, 61] width 92 height 17
click at [42, 13] on link "Queue" at bounding box center [40, 12] width 13 height 8
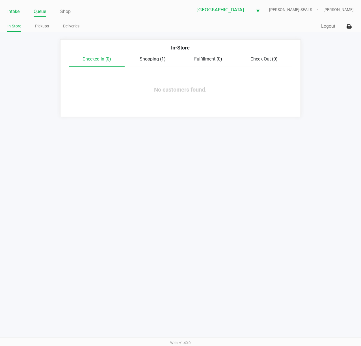
click at [11, 15] on link "Intake" at bounding box center [13, 12] width 12 height 8
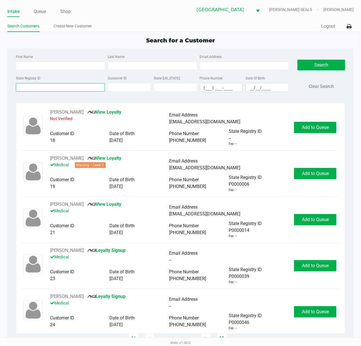
click at [48, 87] on input "State Registry ID" at bounding box center [60, 87] width 89 height 8
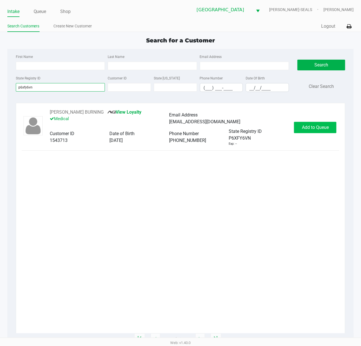
type input "p6xfy6vn"
click at [312, 126] on span "Add to Queue" at bounding box center [315, 127] width 27 height 5
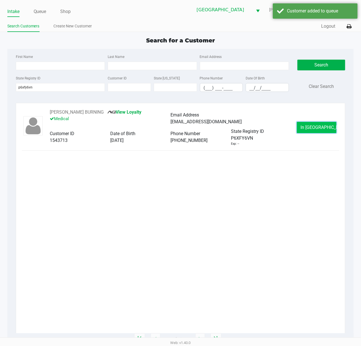
click at [312, 128] on span "In Queue" at bounding box center [325, 127] width 48 height 5
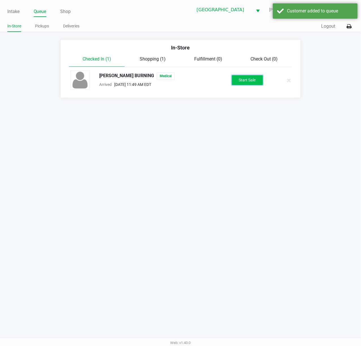
click at [248, 83] on button "Start Sale" at bounding box center [247, 80] width 31 height 10
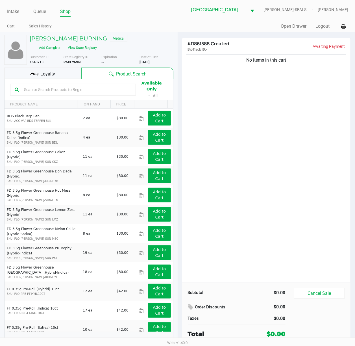
click at [43, 74] on div "Loyalty" at bounding box center [42, 73] width 77 height 11
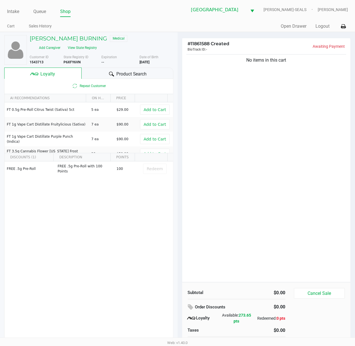
click at [209, 115] on div "No items in this cart" at bounding box center [266, 167] width 169 height 229
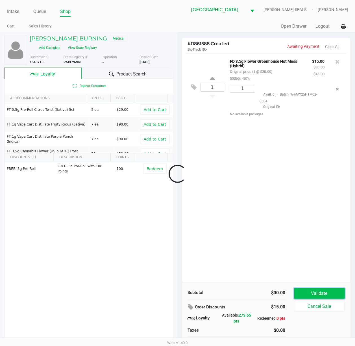
click at [320, 296] on button "Validate" at bounding box center [319, 293] width 51 height 11
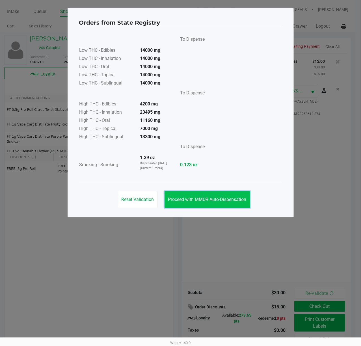
click at [210, 196] on button "Proceed with MMUR Auto-Dispensation" at bounding box center [208, 199] width 86 height 17
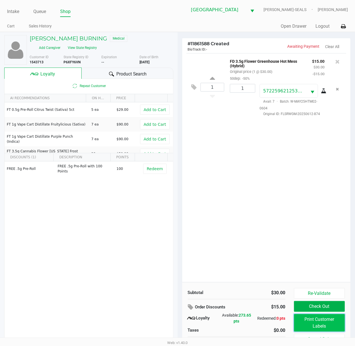
click at [317, 319] on button "Print Customer Labels" at bounding box center [319, 323] width 51 height 18
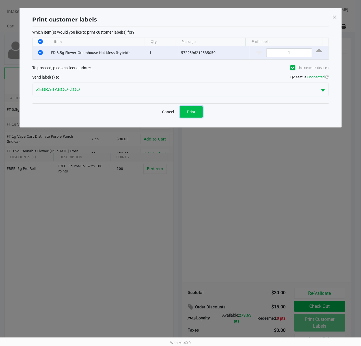
click at [192, 113] on span "Print" at bounding box center [191, 112] width 8 height 5
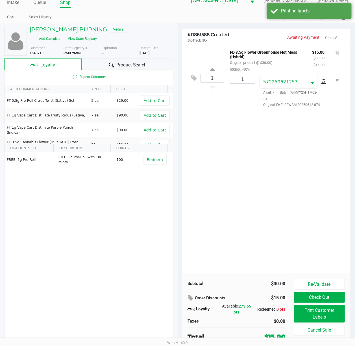
scroll to position [12, 0]
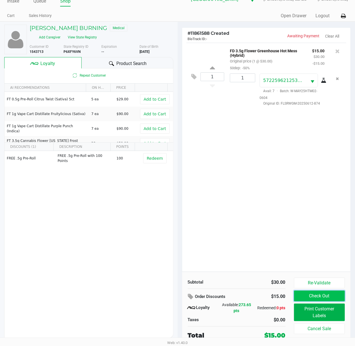
click at [310, 294] on button "Check Out" at bounding box center [319, 296] width 51 height 11
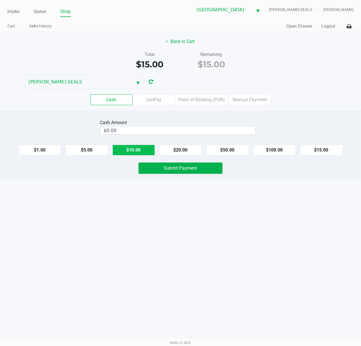
click at [133, 146] on button "$10.00" at bounding box center [134, 150] width 42 height 11
drag, startPoint x: 250, startPoint y: 131, endPoint x: 255, endPoint y: 132, distance: 4.8
click at [251, 131] on button "Clear" at bounding box center [256, 130] width 18 height 8
click at [312, 150] on button "$15.00" at bounding box center [321, 150] width 42 height 11
type input "$15.00"
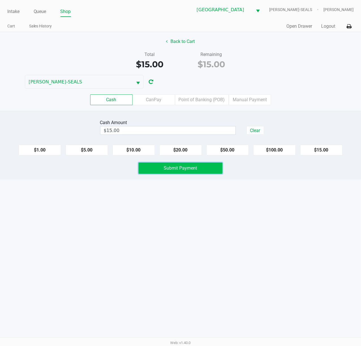
click at [176, 168] on span "Submit Payment" at bounding box center [180, 167] width 33 height 5
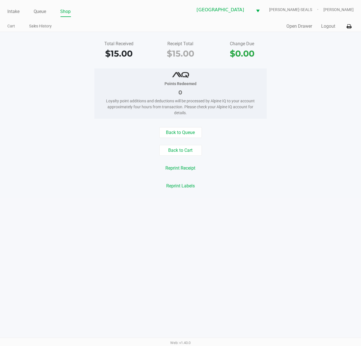
click at [271, 223] on div "Intake Queue Shop Deerfield Beach WC DAN-SEALS Christopher Stagg Cart Sales His…" at bounding box center [180, 173] width 361 height 346
drag, startPoint x: 46, startPoint y: 7, endPoint x: 43, endPoint y: 10, distance: 4.2
click at [46, 7] on div "Intake Queue Shop" at bounding box center [93, 11] width 173 height 10
click at [42, 12] on link "Queue" at bounding box center [40, 12] width 13 height 8
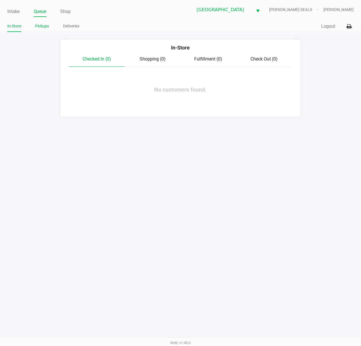
click at [44, 25] on link "Pickups" at bounding box center [42, 26] width 14 height 7
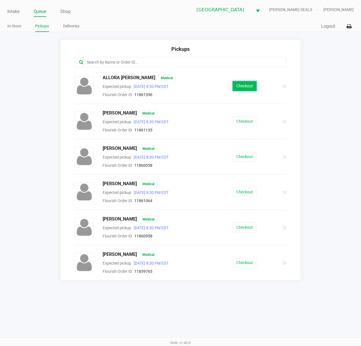
click at [252, 87] on button "Checkout" at bounding box center [245, 86] width 24 height 10
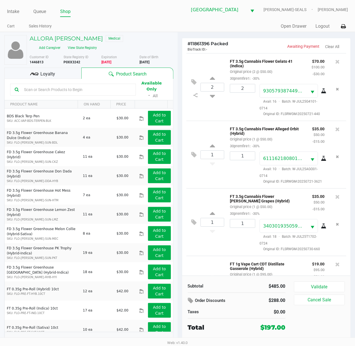
click at [246, 95] on div "2" at bounding box center [241, 100] width 30 height 33
click at [246, 93] on div at bounding box center [177, 172] width 355 height 224
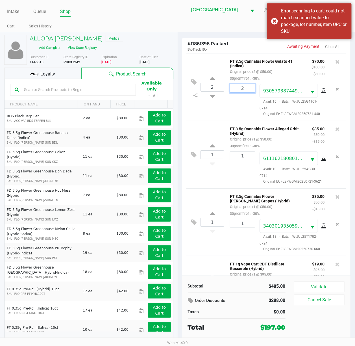
drag, startPoint x: 247, startPoint y: 89, endPoint x: 258, endPoint y: 98, distance: 14.6
click at [248, 88] on input "2" at bounding box center [242, 88] width 25 height 8
type input "1"
click at [216, 66] on div "Loading ALLORA Williams Medical Add Caregiver View State Registry Customer ID 1…" at bounding box center [177, 192] width 355 height 320
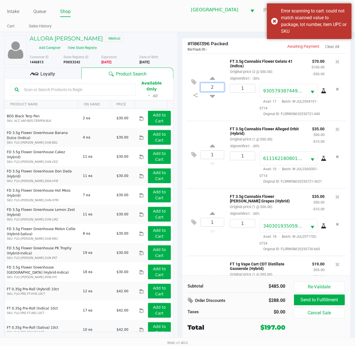
click at [216, 90] on input "2" at bounding box center [212, 87] width 23 height 8
type input "1"
click at [211, 60] on div "1 FT 3.5g Cannabis Flower Gelato 41 (Indica) Original price (1 @ $50.00) 30prem…" at bounding box center [267, 87] width 160 height 68
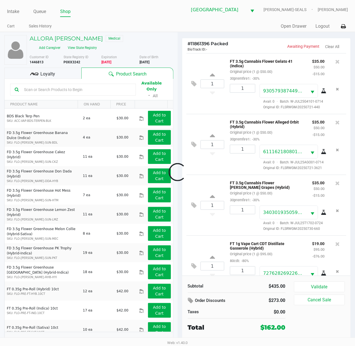
scroll to position [220, 0]
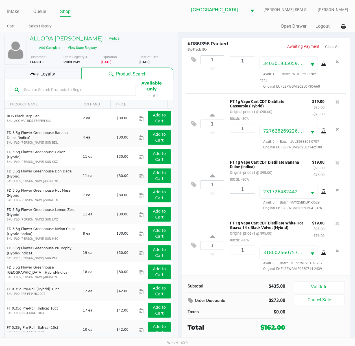
click at [49, 71] on span "Loyalty" at bounding box center [47, 74] width 15 height 7
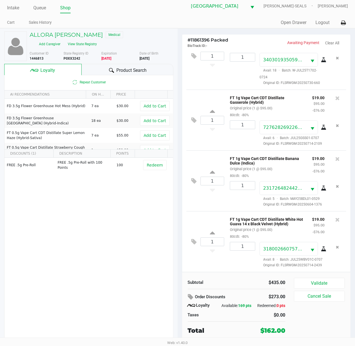
scroll to position [6, 0]
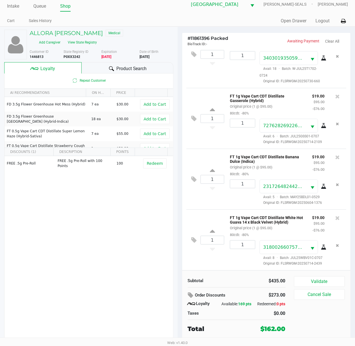
click at [324, 273] on div "Subtotal $435.00 Order Discounts $273.00 Loyalty Available: 169 pts Redeemed: 0…" at bounding box center [266, 304] width 169 height 69
click at [327, 280] on button "Validate" at bounding box center [319, 281] width 51 height 11
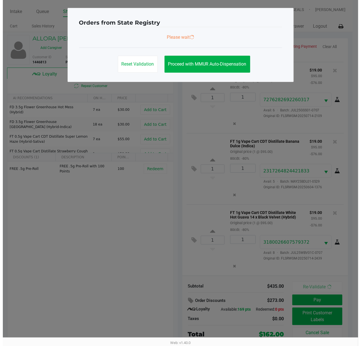
scroll to position [0, 0]
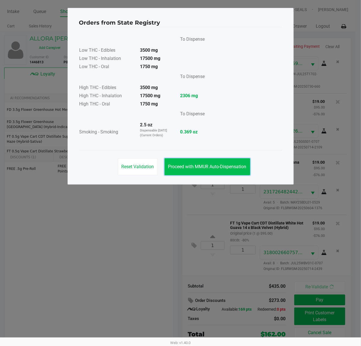
click at [215, 170] on button "Proceed with MMUR Auto-Dispensation" at bounding box center [208, 166] width 86 height 17
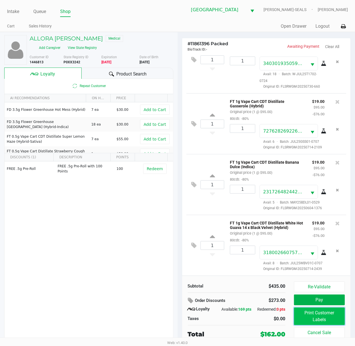
click at [335, 313] on button "Print Customer Labels" at bounding box center [319, 317] width 51 height 18
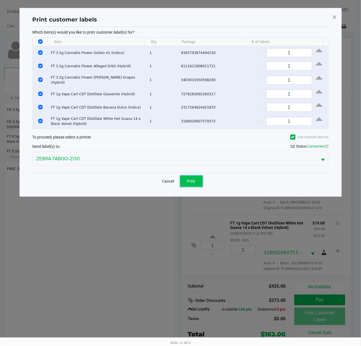
click at [191, 181] on span "Print" at bounding box center [191, 181] width 8 height 5
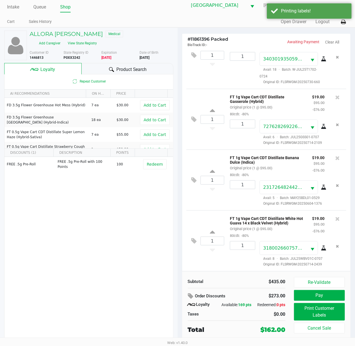
scroll to position [6, 0]
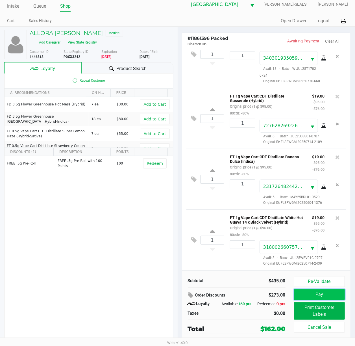
click at [317, 289] on button "Pay" at bounding box center [319, 294] width 51 height 11
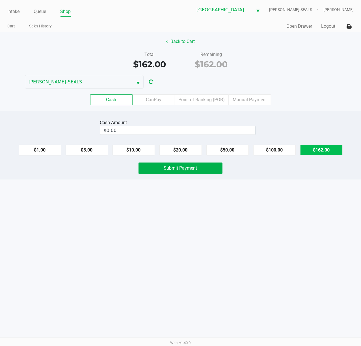
click at [320, 148] on button "$162.00" at bounding box center [321, 150] width 42 height 11
type input "$162.00"
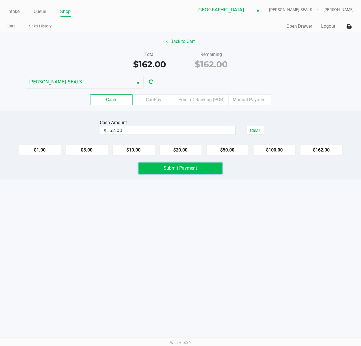
click at [214, 170] on button "Submit Payment" at bounding box center [181, 168] width 84 height 11
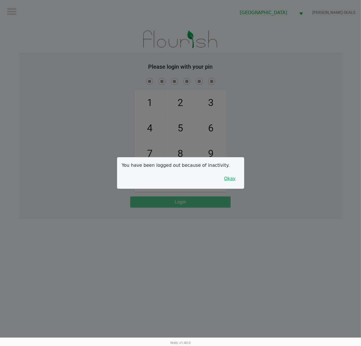
click at [229, 180] on button "Okay" at bounding box center [230, 178] width 19 height 11
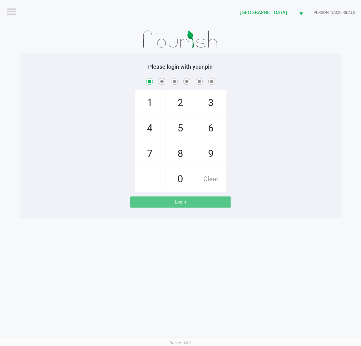
checkbox input "true"
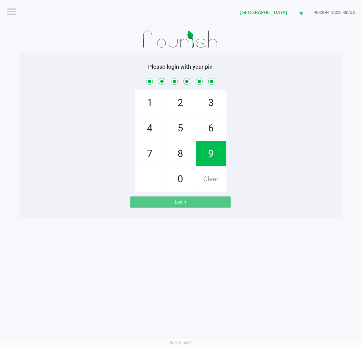
checkbox input "true"
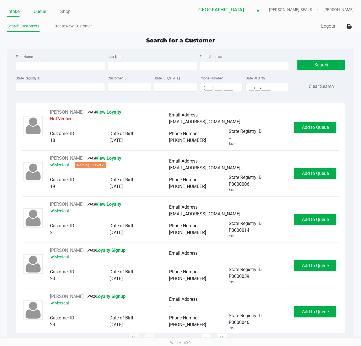
click at [34, 10] on link "Queue" at bounding box center [40, 12] width 13 height 8
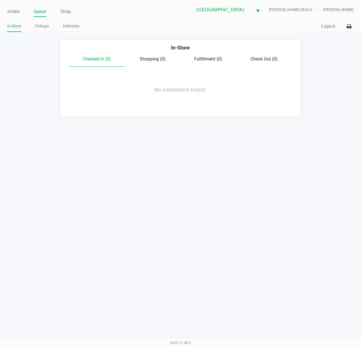
drag, startPoint x: 42, startPoint y: 26, endPoint x: 139, endPoint y: 143, distance: 151.4
click at [41, 28] on link "Pickups" at bounding box center [42, 26] width 14 height 7
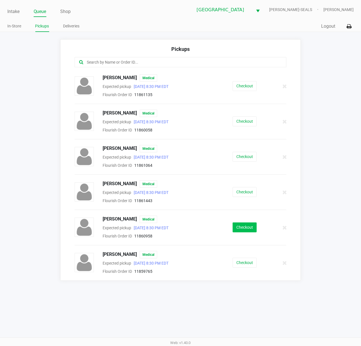
drag, startPoint x: 245, startPoint y: 235, endPoint x: 245, endPoint y: 231, distance: 3.7
click at [245, 231] on div "LINDA SCHWARTZMAN Medical Expected pickup Aug 28, 2025 8:30 PM EDT Flourish Ord…" at bounding box center [180, 228] width 220 height 24
click at [245, 231] on button "Checkout" at bounding box center [245, 228] width 24 height 10
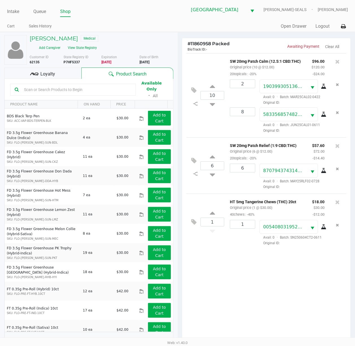
click at [48, 77] on span "Loyalty" at bounding box center [47, 74] width 15 height 7
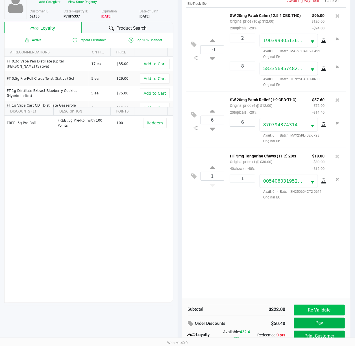
scroll to position [74, 0]
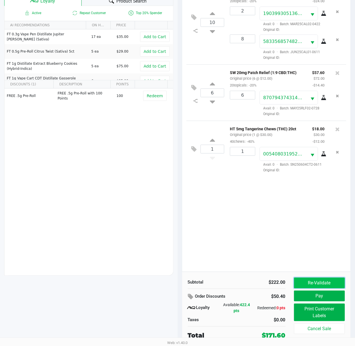
click at [307, 286] on button "Re-Validate" at bounding box center [319, 283] width 51 height 11
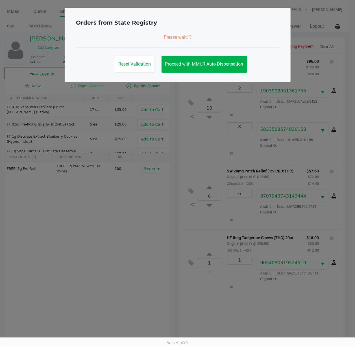
scroll to position [0, 0]
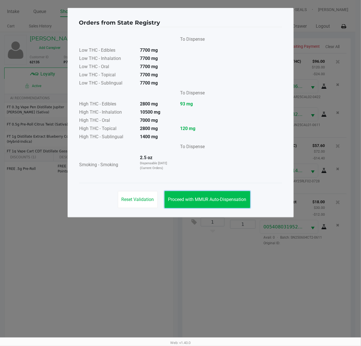
click at [188, 192] on button "Proceed with MMUR Auto-Dispensation" at bounding box center [208, 199] width 86 height 17
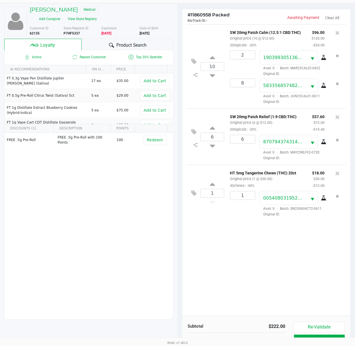
scroll to position [74, 0]
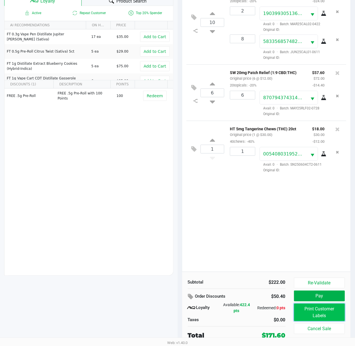
click at [315, 314] on button "Print Customer Labels" at bounding box center [319, 313] width 51 height 18
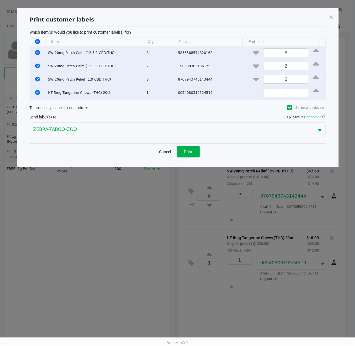
scroll to position [0, 0]
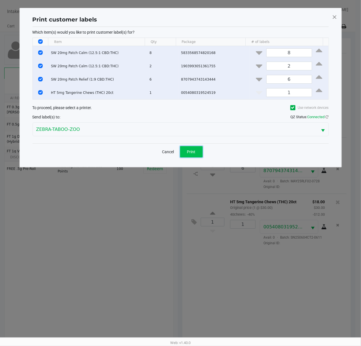
click at [189, 154] on span "Print" at bounding box center [191, 152] width 8 height 5
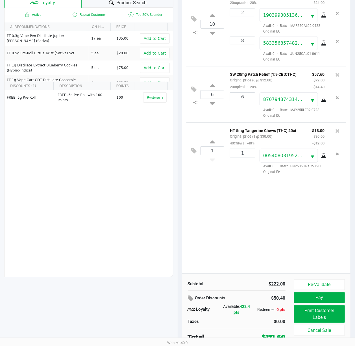
scroll to position [74, 0]
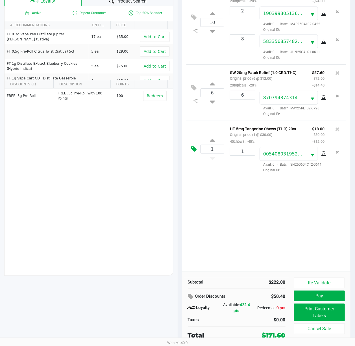
click at [192, 150] on icon at bounding box center [194, 149] width 5 height 7
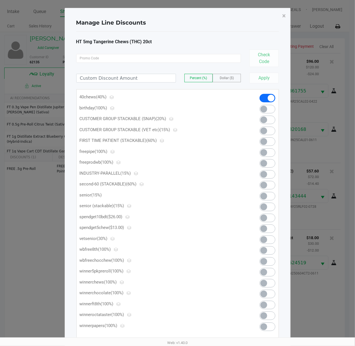
scroll to position [0, 0]
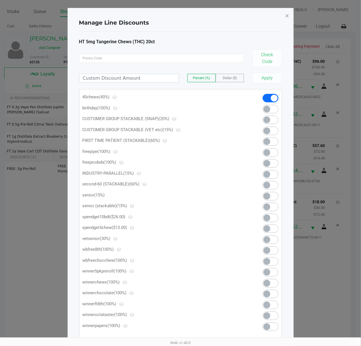
drag, startPoint x: 266, startPoint y: 231, endPoint x: 294, endPoint y: 229, distance: 28.4
click at [266, 231] on span at bounding box center [267, 228] width 7 height 7
click at [287, 16] on span "×" at bounding box center [288, 16] width 4 height 8
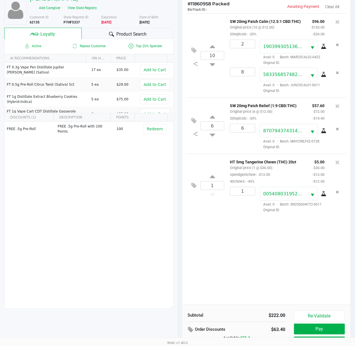
scroll to position [74, 0]
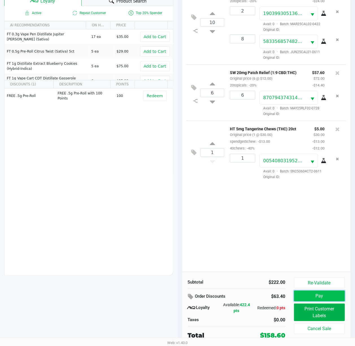
click at [322, 296] on button "Pay" at bounding box center [319, 296] width 51 height 11
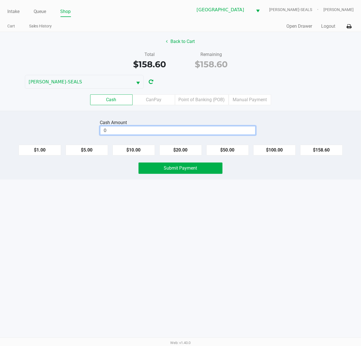
click at [180, 130] on input "0" at bounding box center [177, 130] width 155 height 8
type input "$160.00"
click at [200, 169] on button "Submit Payment" at bounding box center [181, 168] width 84 height 11
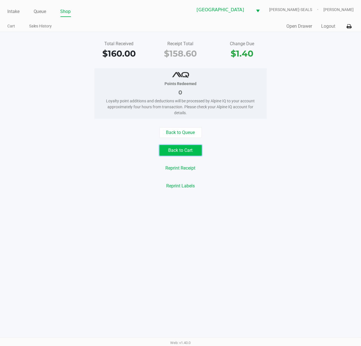
click at [188, 155] on button "Back to Cart" at bounding box center [181, 150] width 42 height 11
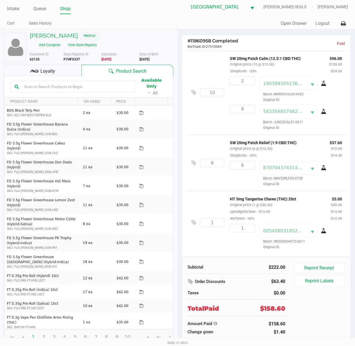
scroll to position [6, 0]
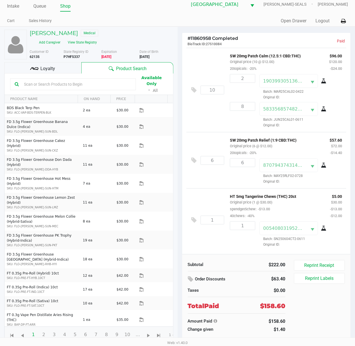
click at [40, 12] on div "Intake Queue Shop Deerfield Beach WC DAN-SEALS Christopher Stagg Cart Sales His…" at bounding box center [177, 11] width 355 height 32
click at [40, 8] on link "Queue" at bounding box center [39, 6] width 13 height 8
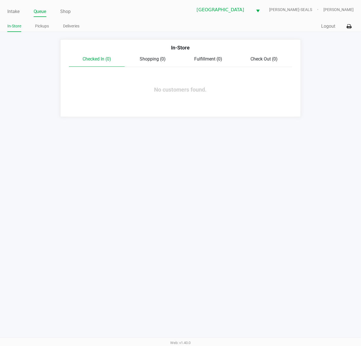
click at [62, 186] on div "Intake Queue Shop Deerfield Beach WC DAN-SEALS Christopher Stagg In-Store Picku…" at bounding box center [180, 173] width 361 height 346
click at [15, 10] on link "Intake" at bounding box center [13, 12] width 12 height 8
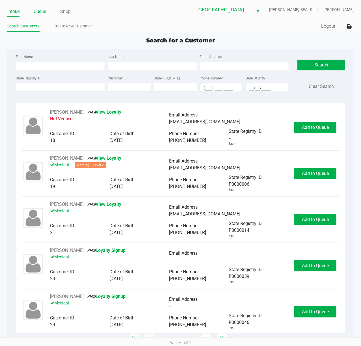
click at [44, 11] on link "Queue" at bounding box center [40, 12] width 13 height 8
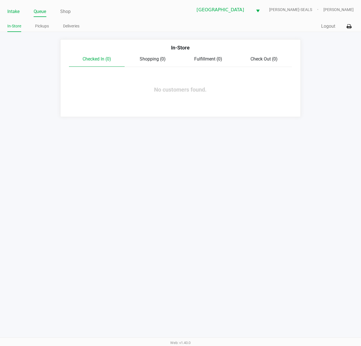
click at [14, 15] on link "Intake" at bounding box center [13, 12] width 12 height 8
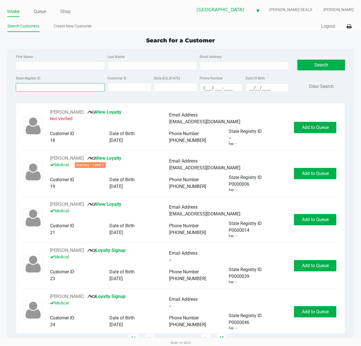
click at [38, 85] on input "State Registry ID" at bounding box center [60, 87] width 89 height 8
type input "P"
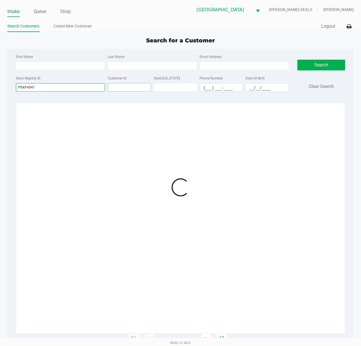
type input "P6XF4541"
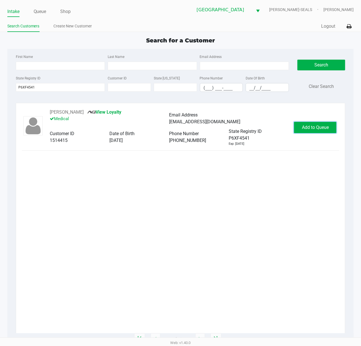
click at [309, 127] on span "Add to Queue" at bounding box center [315, 127] width 27 height 5
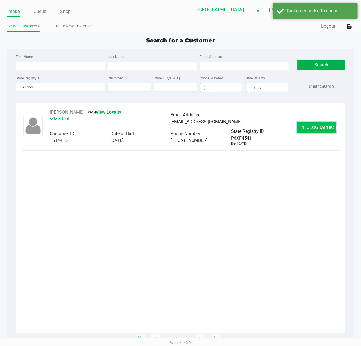
click at [309, 127] on span "In Queue" at bounding box center [325, 127] width 48 height 5
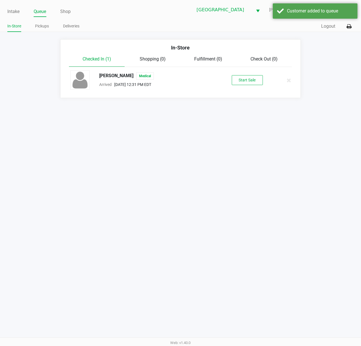
drag, startPoint x: 238, startPoint y: 75, endPoint x: 242, endPoint y: 80, distance: 6.4
click at [238, 75] on div "DAVID OSTROW Medical Arrived Aug 28, 2025 12:31 PM EDT Start Sale" at bounding box center [180, 80] width 229 height 20
click at [243, 80] on button "Start Sale" at bounding box center [247, 80] width 31 height 10
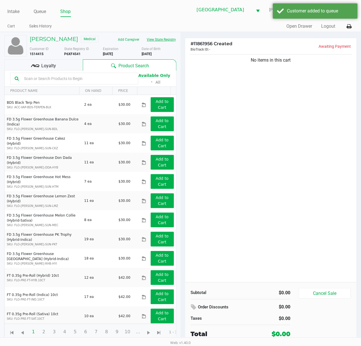
click at [151, 41] on button "View State Registry" at bounding box center [159, 39] width 33 height 9
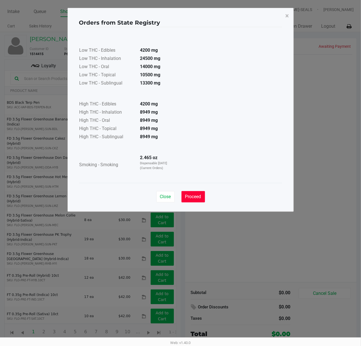
click at [200, 195] on span "Proceed" at bounding box center [193, 196] width 16 height 5
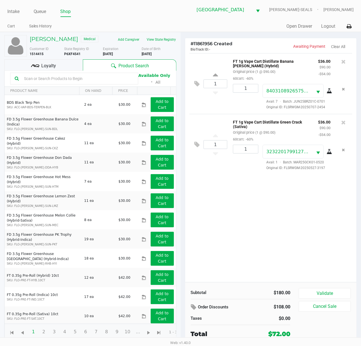
click at [52, 67] on span "Loyalty" at bounding box center [48, 65] width 15 height 7
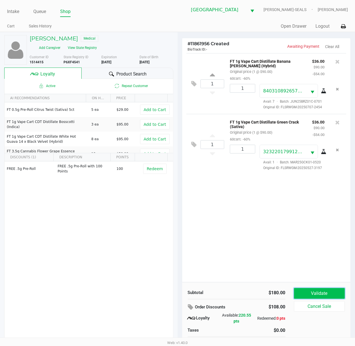
click at [333, 291] on button "Validate" at bounding box center [319, 293] width 51 height 11
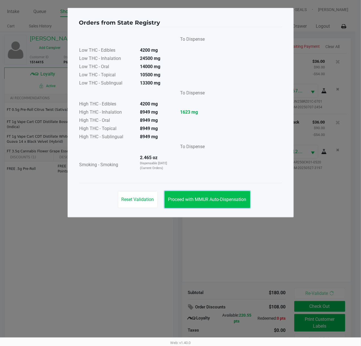
click at [234, 196] on button "Proceed with MMUR Auto-Dispensation" at bounding box center [208, 199] width 86 height 17
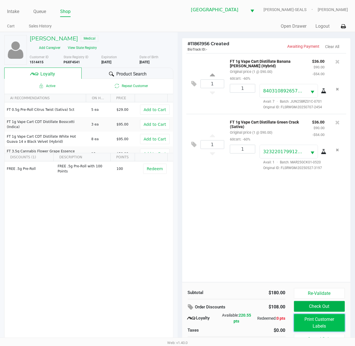
click at [336, 326] on button "Print Customer Labels" at bounding box center [319, 323] width 51 height 18
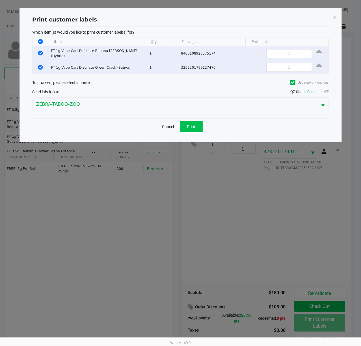
click at [202, 128] on div "Cancel Print" at bounding box center [181, 126] width 296 height 17
click at [197, 127] on button "Print" at bounding box center [191, 126] width 23 height 11
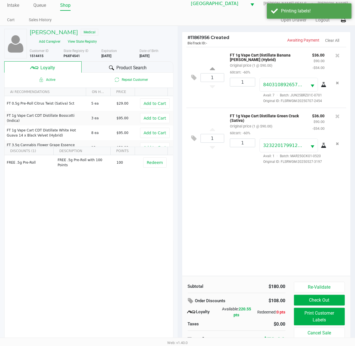
scroll to position [12, 0]
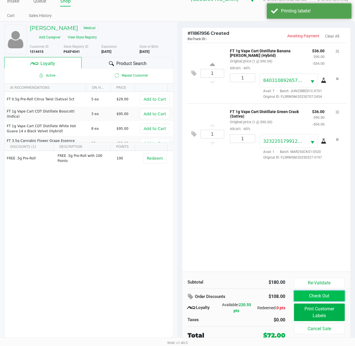
click at [324, 294] on button "Check Out" at bounding box center [319, 296] width 51 height 11
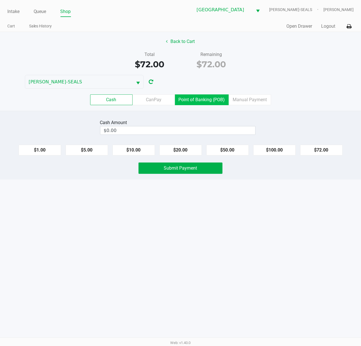
click at [213, 101] on label "Point of Banking (POB)" at bounding box center [202, 99] width 54 height 11
click at [0, 0] on 7 "Point of Banking (POB)" at bounding box center [0, 0] width 0 height 0
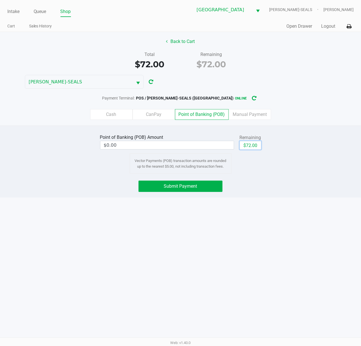
click at [246, 147] on button "$72.00" at bounding box center [250, 145] width 21 height 8
type input "$72.00"
drag, startPoint x: 208, startPoint y: 185, endPoint x: 210, endPoint y: 190, distance: 5.6
click at [208, 186] on button "Submit Payment" at bounding box center [181, 186] width 84 height 11
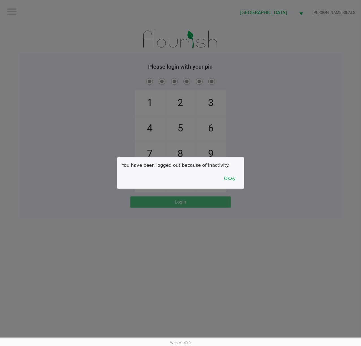
click at [275, 102] on div at bounding box center [180, 173] width 361 height 346
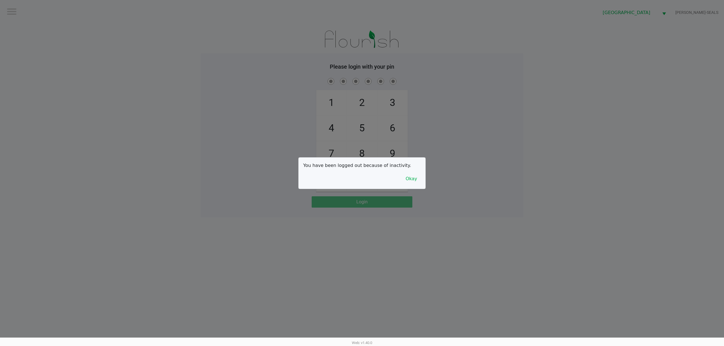
click at [406, 172] on div "You have been logged out because of inactivity. Okay" at bounding box center [362, 173] width 127 height 31
drag, startPoint x: 409, startPoint y: 187, endPoint x: 405, endPoint y: 187, distance: 3.7
click at [406, 187] on div "You have been logged out because of inactivity. Okay" at bounding box center [362, 173] width 127 height 31
click at [406, 180] on button "Okay" at bounding box center [411, 179] width 19 height 11
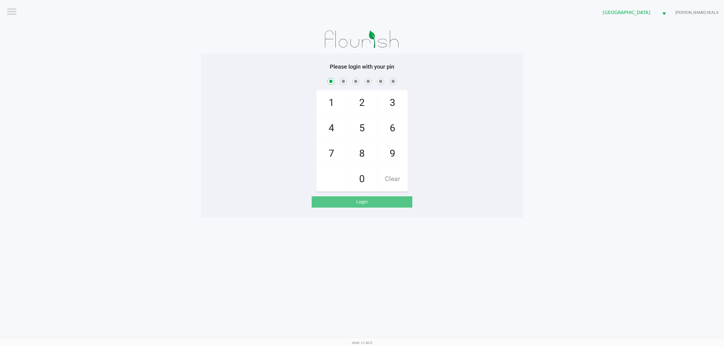
checkbox input "true"
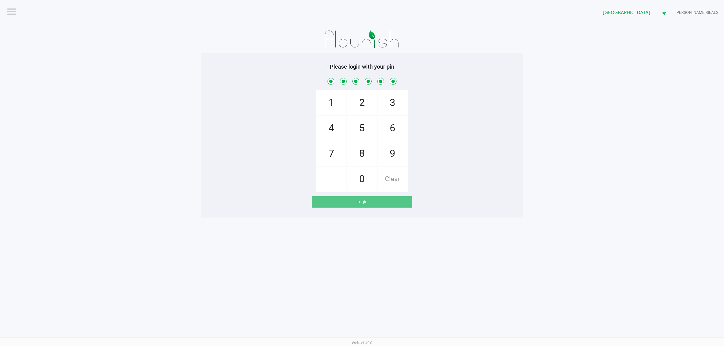
checkbox input "true"
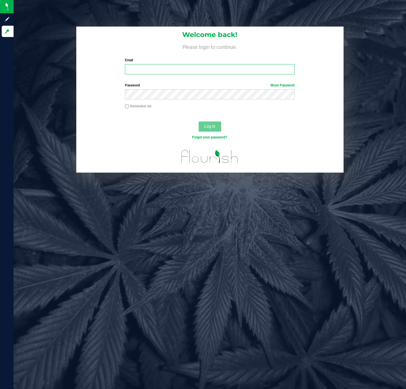
click at [178, 66] on input "Email" at bounding box center [210, 69] width 170 height 10
type input "[EMAIL_ADDRESS][DOMAIN_NAME]"
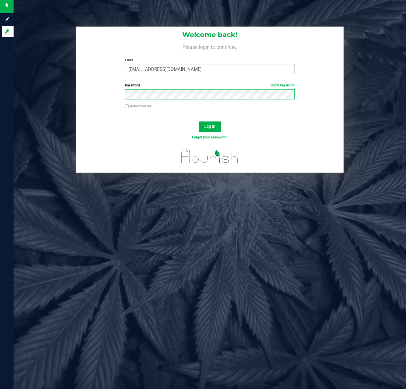
click at [199, 122] on button "Log In" at bounding box center [210, 127] width 23 height 10
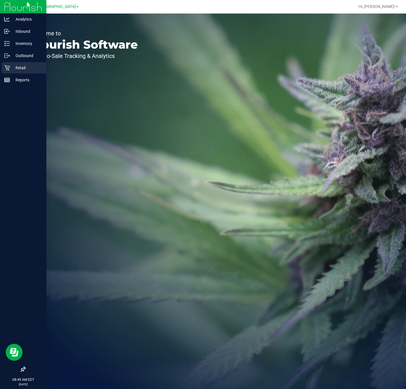
click at [12, 66] on p "Retail" at bounding box center [27, 67] width 34 height 7
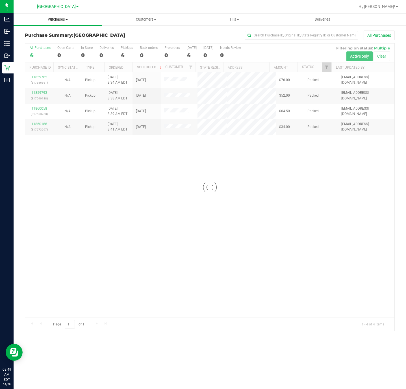
click at [51, 20] on span "Purchases" at bounding box center [58, 19] width 89 height 5
click at [42, 38] on span "Fulfillment" at bounding box center [31, 40] width 35 height 5
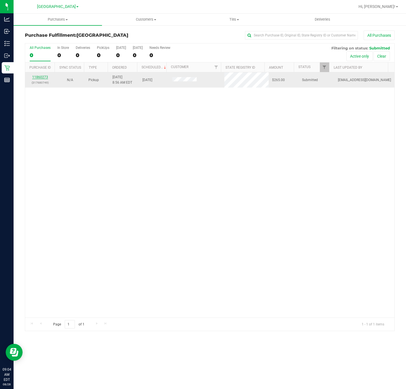
click at [40, 78] on link "11860273" at bounding box center [40, 77] width 16 height 4
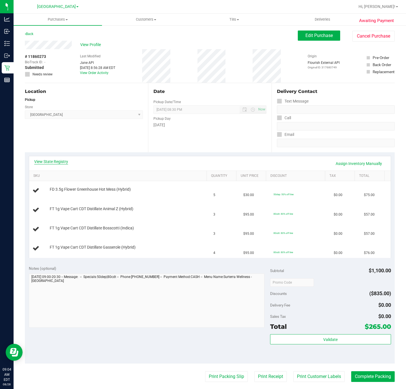
click at [46, 161] on link "View State Registry" at bounding box center [51, 162] width 34 height 6
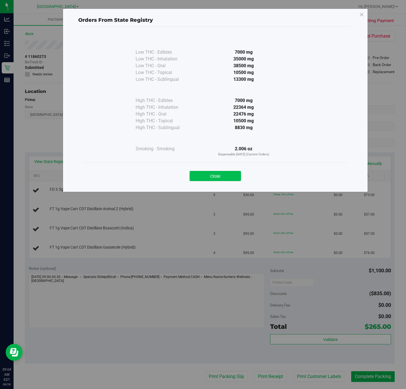
click at [200, 178] on button "Close" at bounding box center [215, 176] width 51 height 10
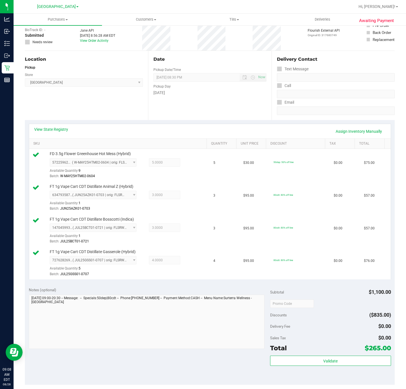
scroll to position [85, 0]
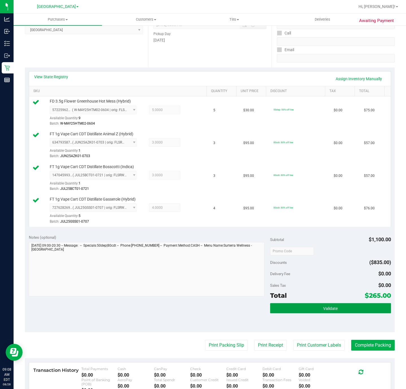
click at [315, 312] on button "Validate" at bounding box center [330, 308] width 121 height 10
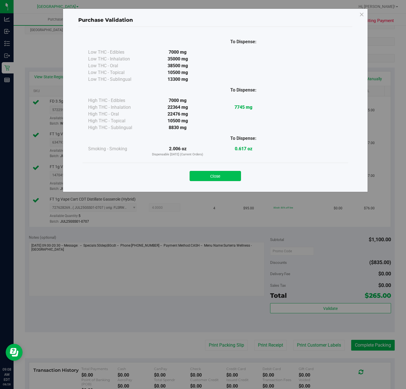
click at [232, 177] on button "Close" at bounding box center [215, 176] width 51 height 10
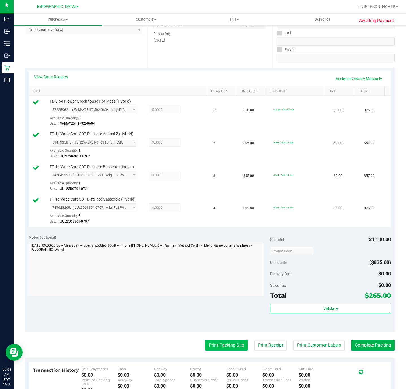
click at [228, 345] on button "Print Packing Slip" at bounding box center [226, 345] width 43 height 11
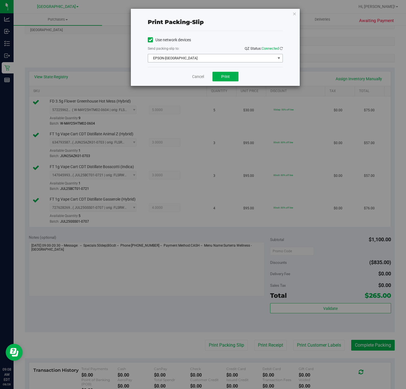
click at [207, 58] on span "EPSON-CYPRUS" at bounding box center [212, 58] width 128 height 8
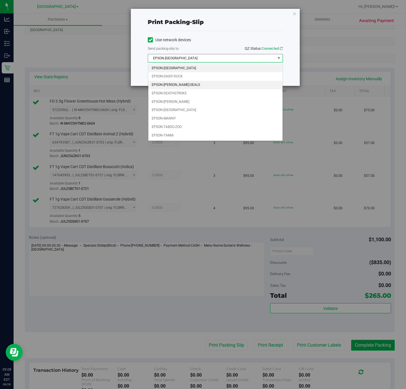
click at [177, 84] on li "EPSON-DAN-SEALS" at bounding box center [215, 85] width 134 height 8
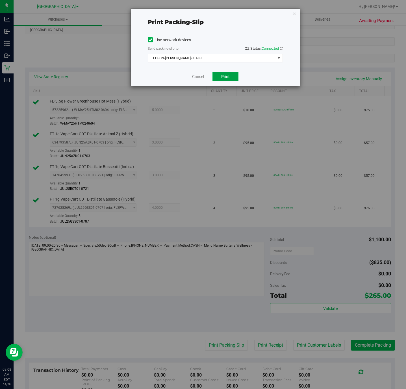
click at [217, 78] on button "Print" at bounding box center [226, 77] width 26 height 10
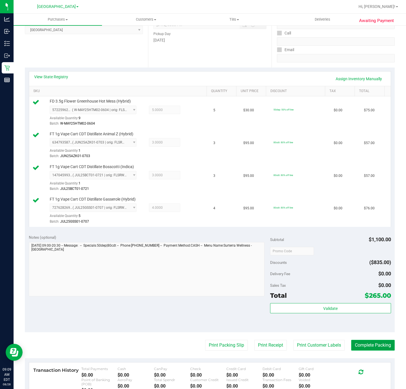
click at [369, 351] on button "Complete Packing" at bounding box center [374, 345] width 44 height 11
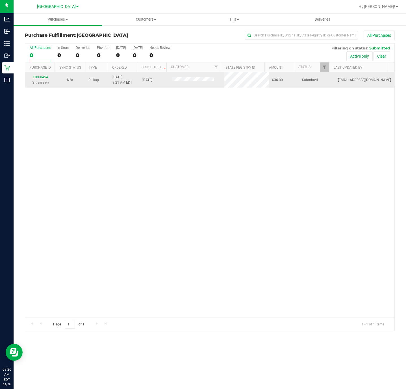
click at [38, 76] on link "11860454" at bounding box center [40, 77] width 16 height 4
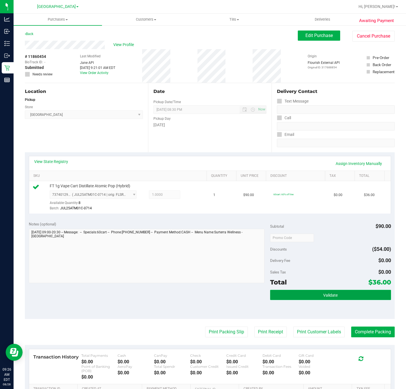
click at [336, 295] on button "Validate" at bounding box center [330, 295] width 121 height 10
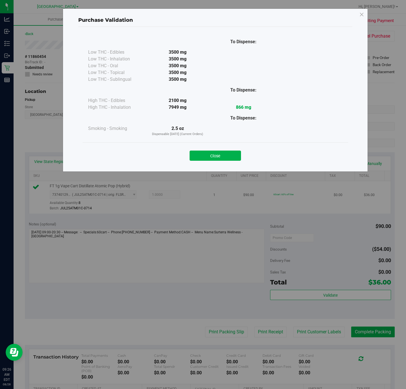
drag, startPoint x: 216, startPoint y: 156, endPoint x: 215, endPoint y: 191, distance: 35.4
click at [216, 156] on button "Close" at bounding box center [215, 156] width 51 height 10
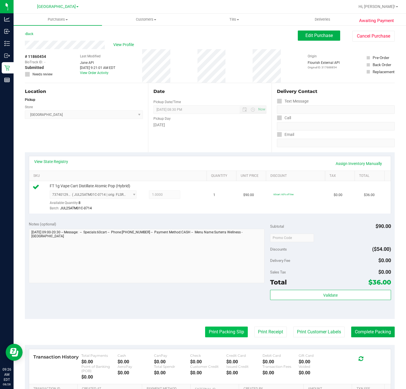
click at [205, 331] on button "Print Packing Slip" at bounding box center [226, 332] width 43 height 11
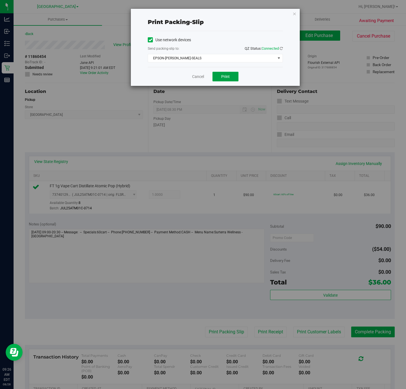
drag, startPoint x: 234, startPoint y: 76, endPoint x: 406, endPoint y: 151, distance: 187.9
click at [233, 76] on button "Print" at bounding box center [226, 77] width 26 height 10
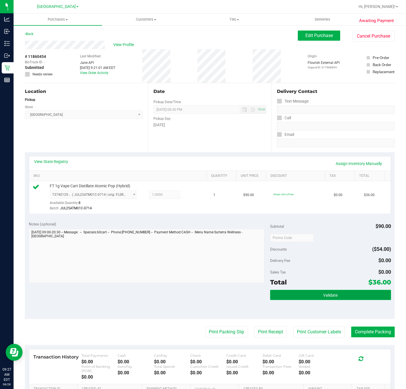
click at [335, 295] on button "Validate" at bounding box center [330, 295] width 121 height 10
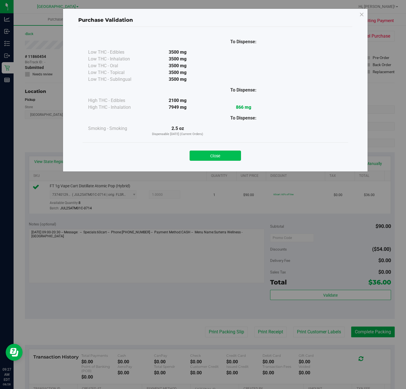
click at [235, 158] on button "Close" at bounding box center [215, 156] width 51 height 10
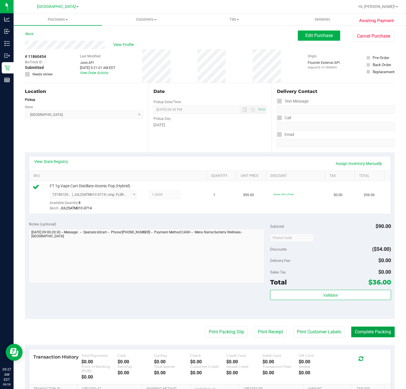
click at [359, 336] on button "Complete Packing" at bounding box center [374, 332] width 44 height 11
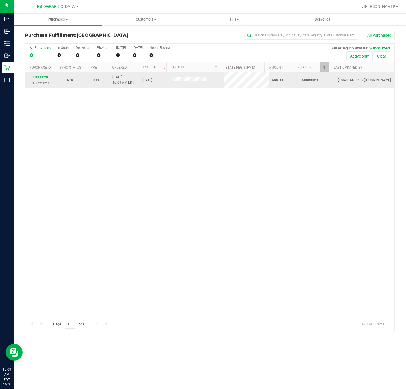
click at [39, 79] on link "11860820" at bounding box center [40, 77] width 16 height 4
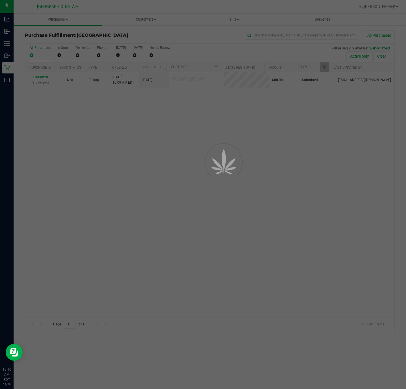
click at [132, 160] on div at bounding box center [203, 194] width 406 height 389
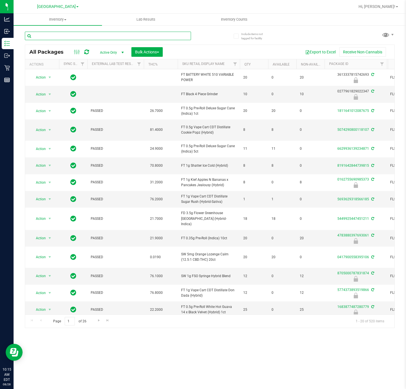
click at [99, 37] on input "text" at bounding box center [108, 36] width 166 height 8
click at [99, 36] on input "text" at bounding box center [108, 36] width 166 height 8
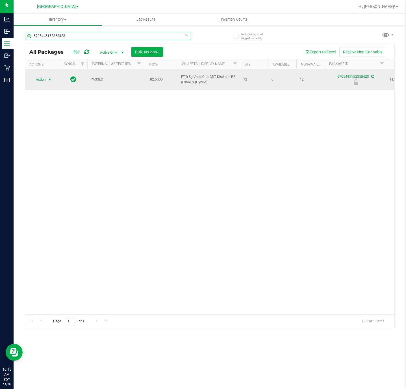
type input "5705445152358423"
click at [48, 79] on span "select" at bounding box center [50, 79] width 5 height 5
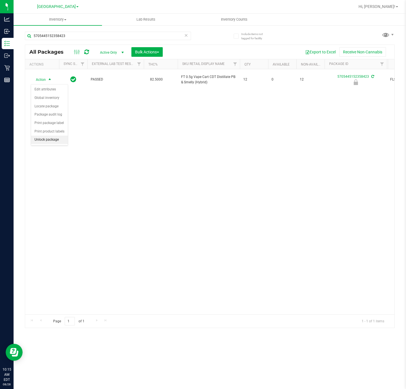
click at [53, 143] on li "Unlock package" at bounding box center [49, 140] width 37 height 8
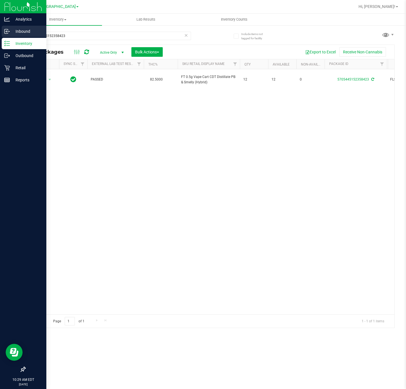
click at [15, 29] on p "Inbound" at bounding box center [27, 31] width 34 height 7
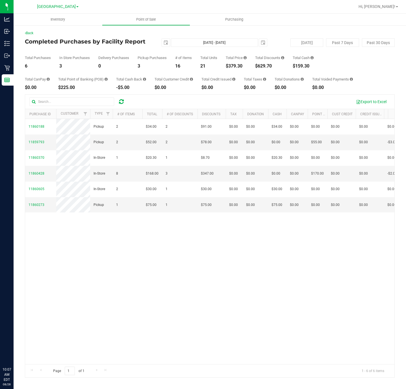
click at [232, 66] on div "$379.30" at bounding box center [236, 66] width 21 height 5
copy div "$379.30"
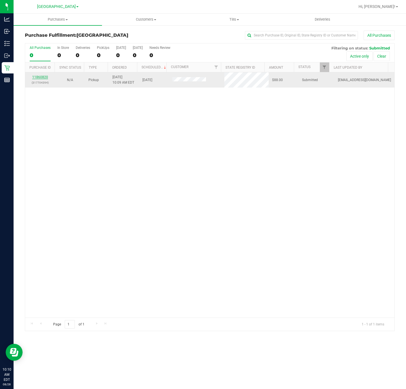
click at [40, 77] on link "11860820" at bounding box center [40, 77] width 16 height 4
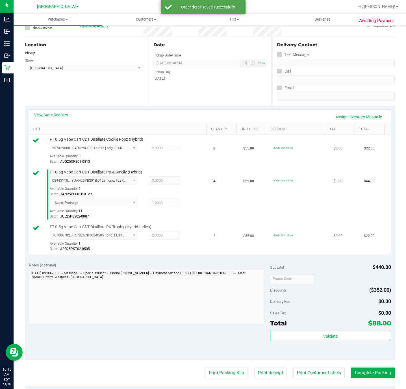
scroll to position [127, 0]
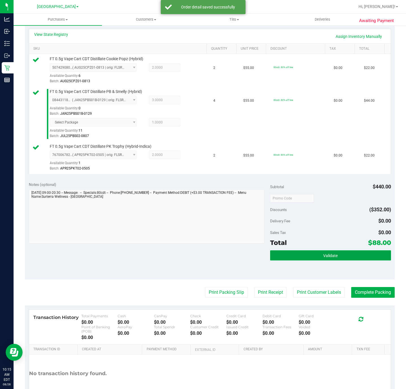
click at [288, 257] on button "Validate" at bounding box center [330, 256] width 121 height 10
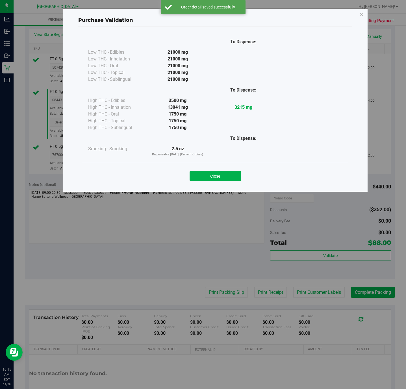
drag, startPoint x: 231, startPoint y: 179, endPoint x: 217, endPoint y: 261, distance: 82.6
click at [231, 179] on button "Close" at bounding box center [215, 176] width 51 height 10
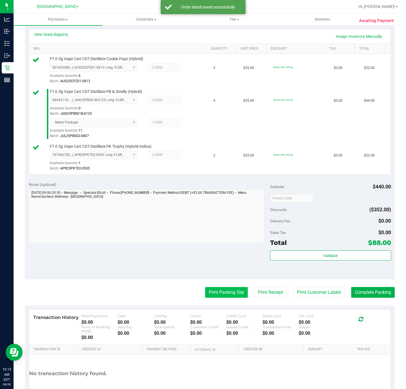
click at [215, 293] on button "Print Packing Slip" at bounding box center [226, 292] width 43 height 11
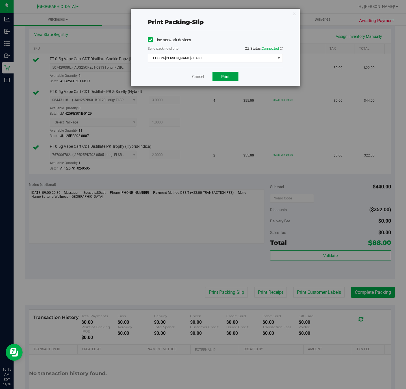
click at [232, 78] on button "Print" at bounding box center [226, 77] width 26 height 10
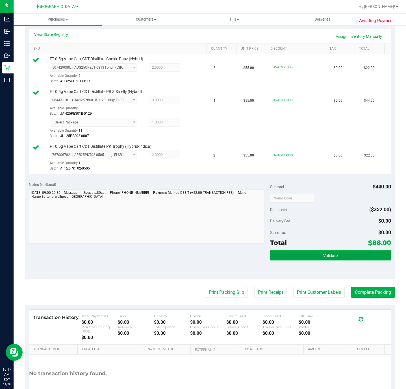
drag, startPoint x: 363, startPoint y: 261, endPoint x: 360, endPoint y: 260, distance: 3.2
click at [361, 261] on button "Validate" at bounding box center [330, 256] width 121 height 10
click at [372, 288] on purchase-details "Back Edit Purchase Cancel Purchase View Profile # 11860820 BioTrack ID: - Submi…" at bounding box center [210, 159] width 370 height 512
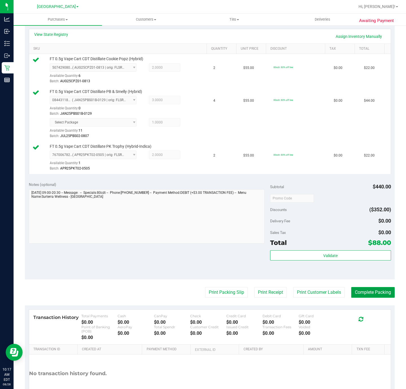
click at [374, 291] on button "Complete Packing" at bounding box center [374, 292] width 44 height 11
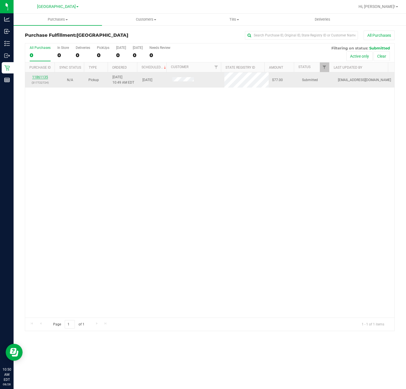
click at [39, 77] on link "11861135" at bounding box center [40, 77] width 16 height 4
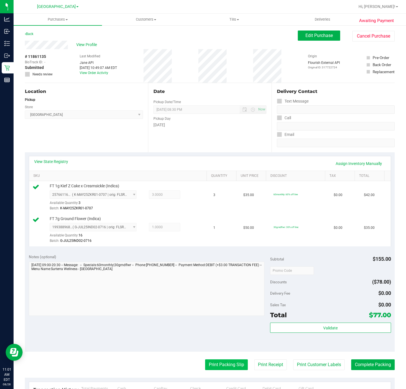
click at [206, 365] on button "Print Packing Slip" at bounding box center [226, 365] width 43 height 11
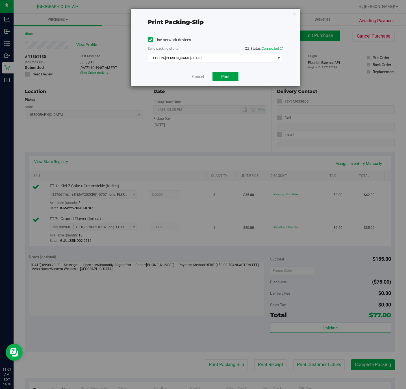
click at [229, 76] on span "Print" at bounding box center [225, 76] width 8 height 5
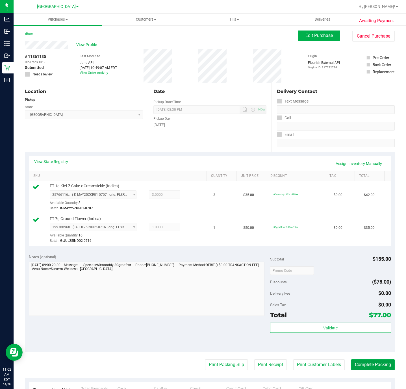
drag, startPoint x: 363, startPoint y: 367, endPoint x: 396, endPoint y: 372, distance: 33.6
click at [364, 368] on button "Complete Packing" at bounding box center [374, 365] width 44 height 11
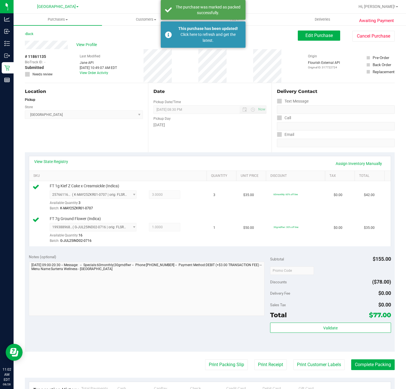
drag, startPoint x: 62, startPoint y: 19, endPoint x: 58, endPoint y: 25, distance: 7.3
click at [61, 19] on span "Purchases" at bounding box center [58, 19] width 89 height 5
click at [29, 42] on span "Fulfillment" at bounding box center [31, 40] width 35 height 5
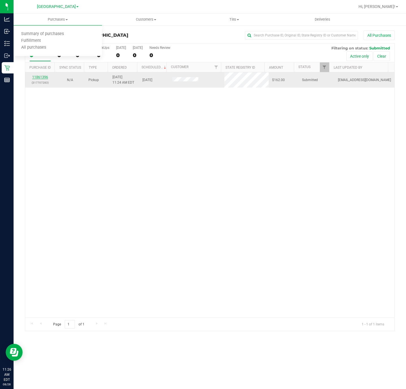
click at [44, 78] on link "11861396" at bounding box center [40, 77] width 16 height 4
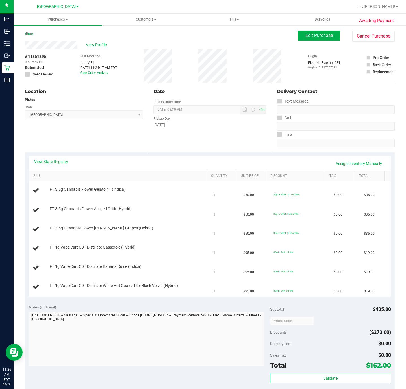
click at [137, 164] on div "View State Registry Assign Inventory Manually" at bounding box center [210, 164] width 352 height 10
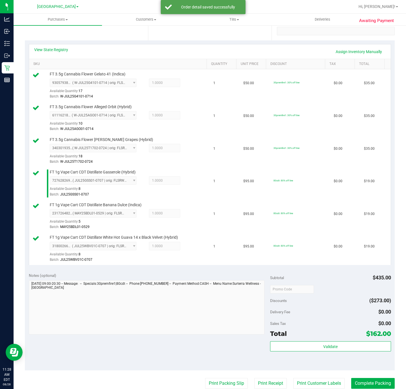
scroll to position [212, 0]
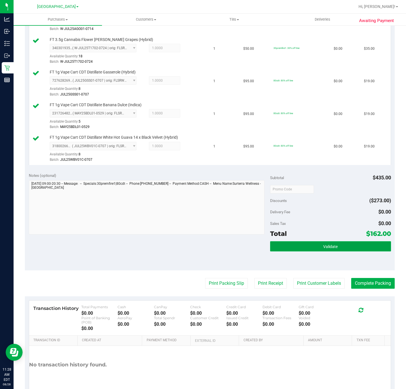
click at [330, 249] on span "Validate" at bounding box center [331, 247] width 14 height 5
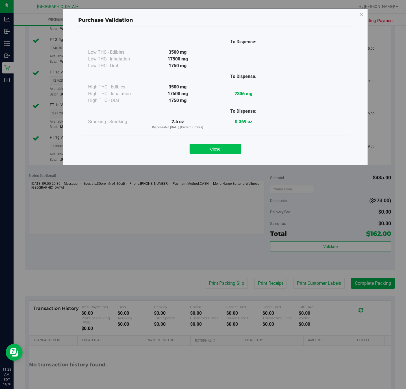
click at [224, 151] on button "Close" at bounding box center [215, 149] width 51 height 10
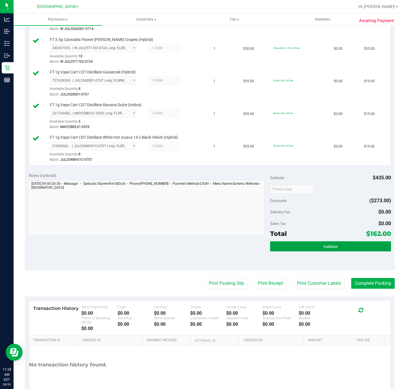
click at [317, 252] on button "Validate" at bounding box center [330, 247] width 121 height 10
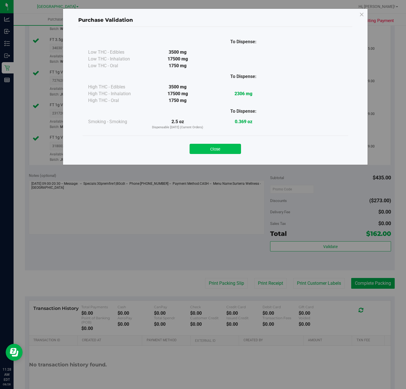
click at [233, 154] on button "Close" at bounding box center [215, 149] width 51 height 10
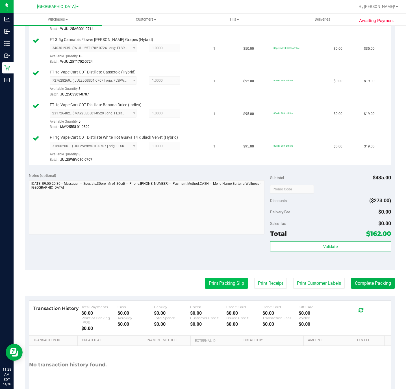
click at [219, 281] on purchase-details "Back Edit Purchase Cancel Purchase View Profile # 11861396 BioTrack ID: - Submi…" at bounding box center [210, 112] width 370 height 588
click at [220, 283] on button "Print Packing Slip" at bounding box center [226, 283] width 43 height 11
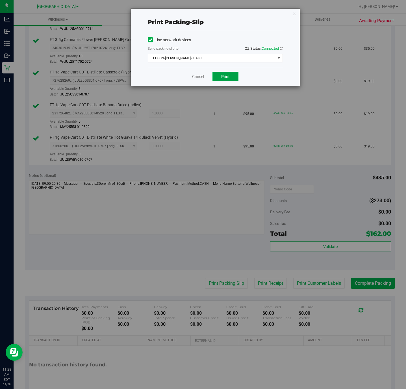
click at [218, 74] on button "Print" at bounding box center [226, 77] width 26 height 10
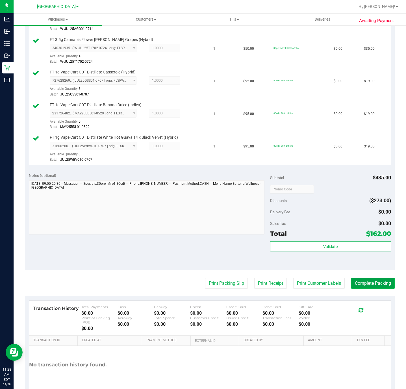
click at [375, 287] on button "Complete Packing" at bounding box center [374, 283] width 44 height 11
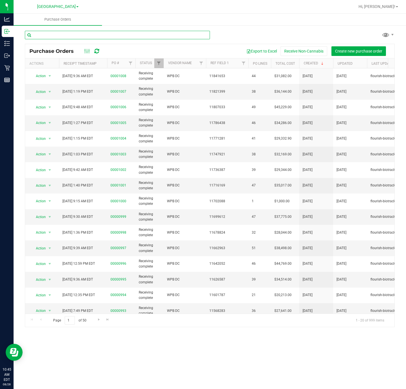
click at [83, 36] on input "text" at bounding box center [117, 35] width 185 height 8
type input "SRH"
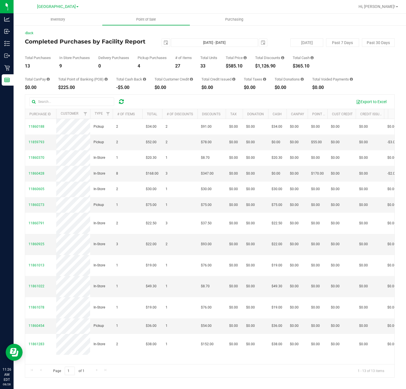
click at [232, 68] on div "$585.10" at bounding box center [236, 66] width 21 height 5
copy div "$585.10"
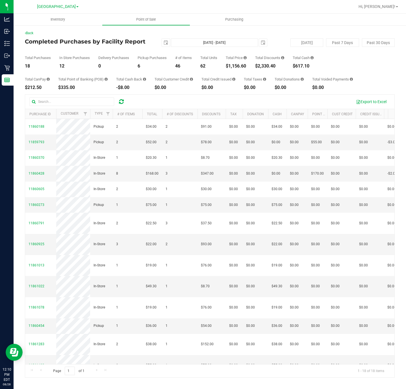
click at [235, 66] on div "$1,156.60" at bounding box center [236, 66] width 21 height 5
copy div "$1,156.60"
